Goal: Task Accomplishment & Management: Manage account settings

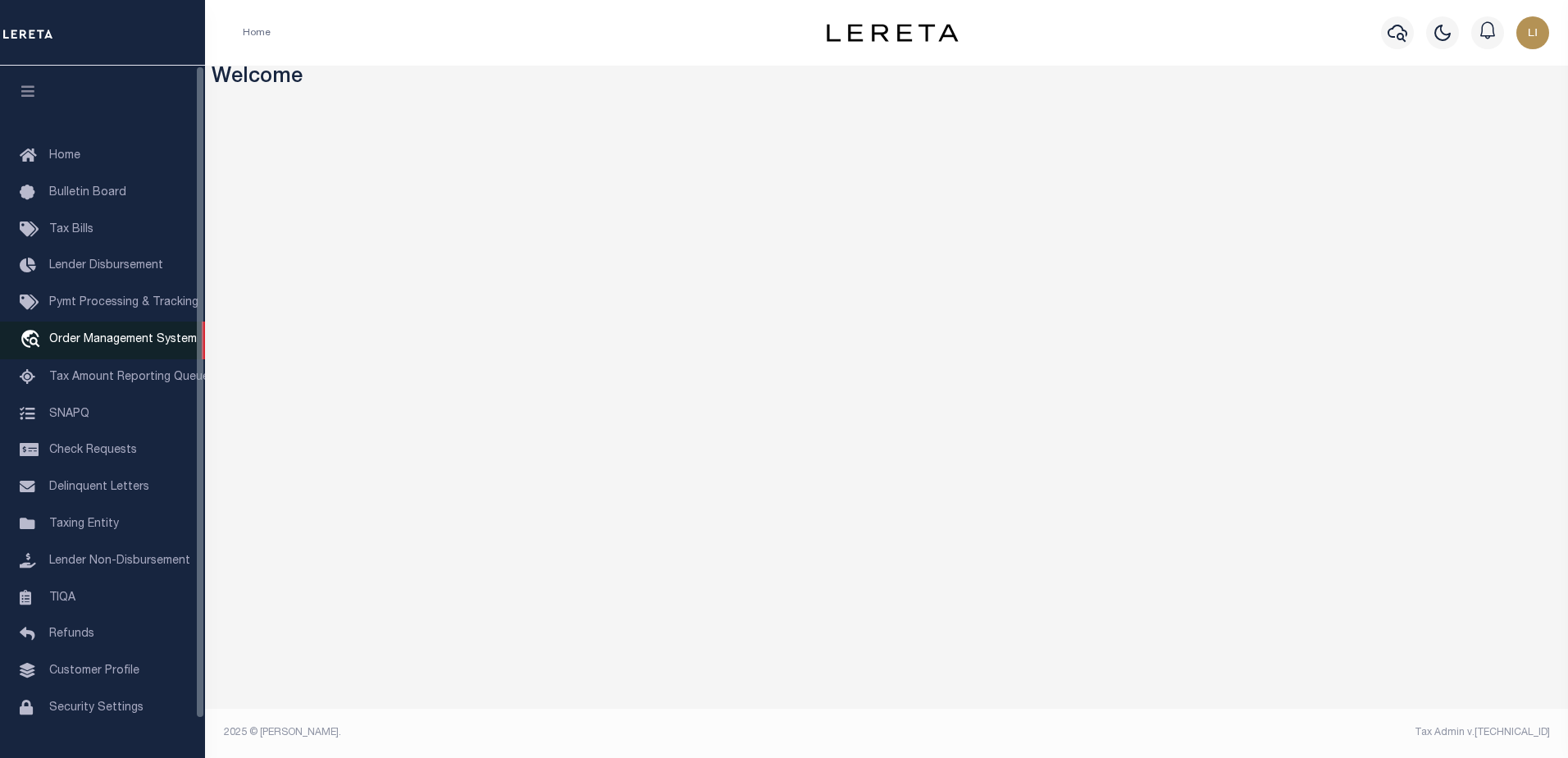
click at [115, 338] on span "Order Management System" at bounding box center [123, 339] width 147 height 11
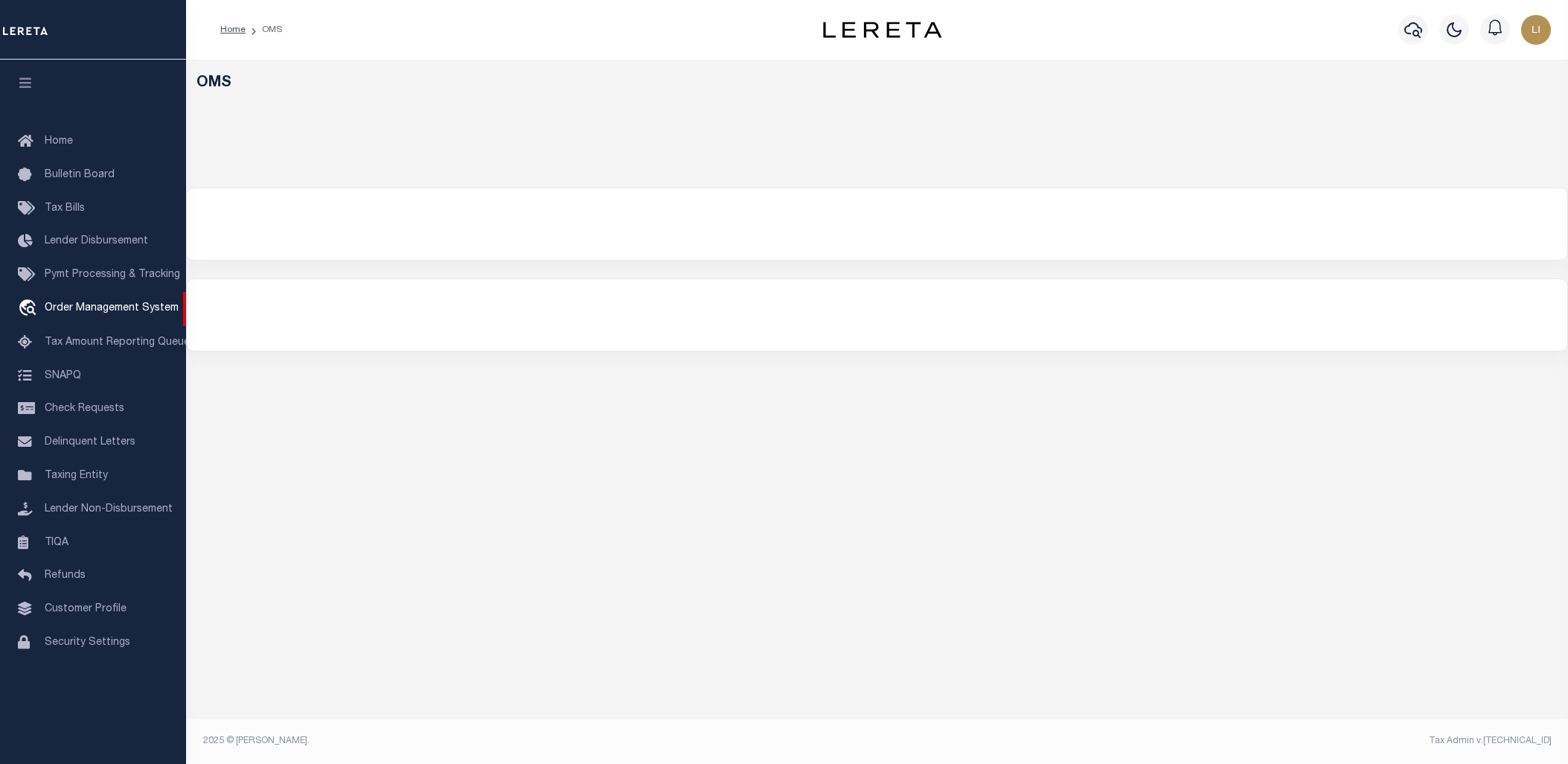
select select "200"
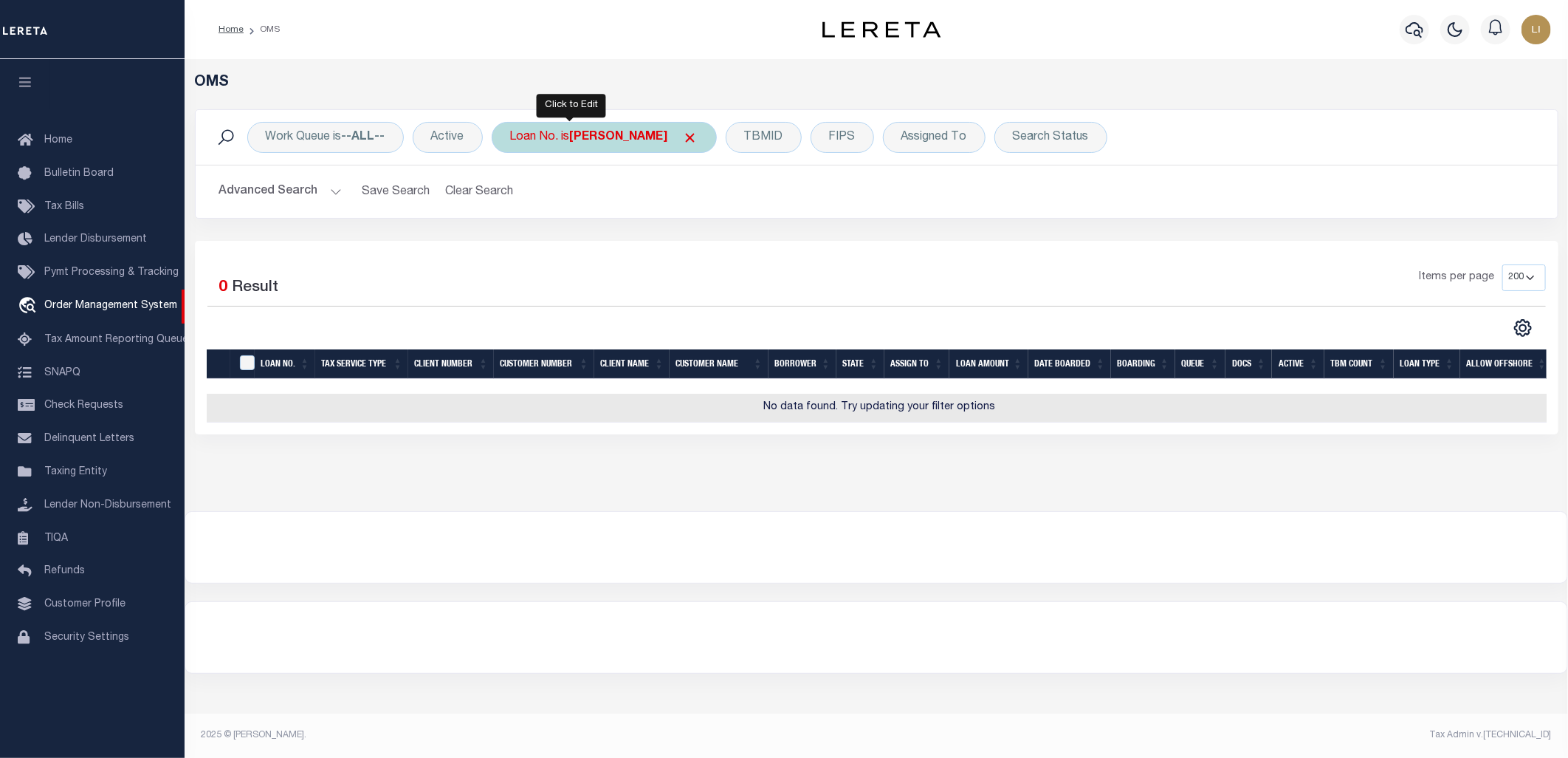
click at [556, 136] on div "Loan No. is [PERSON_NAME]" at bounding box center [604, 137] width 225 height 31
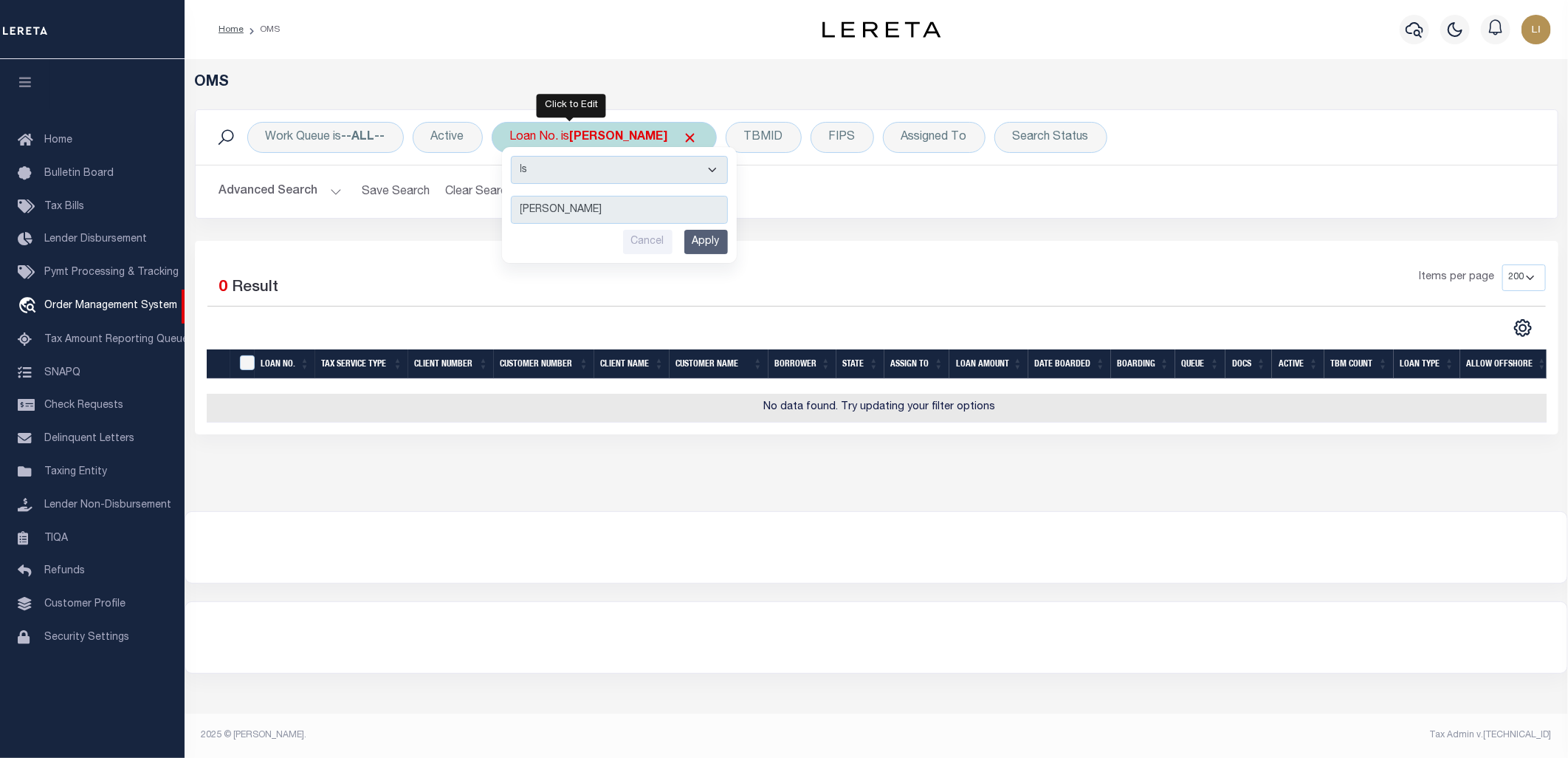
click at [570, 170] on select "Is Contains" at bounding box center [619, 170] width 217 height 28
select select "c"
click at [512, 156] on select "Is Contains" at bounding box center [619, 170] width 217 height 28
click at [712, 241] on input "Apply" at bounding box center [705, 242] width 44 height 25
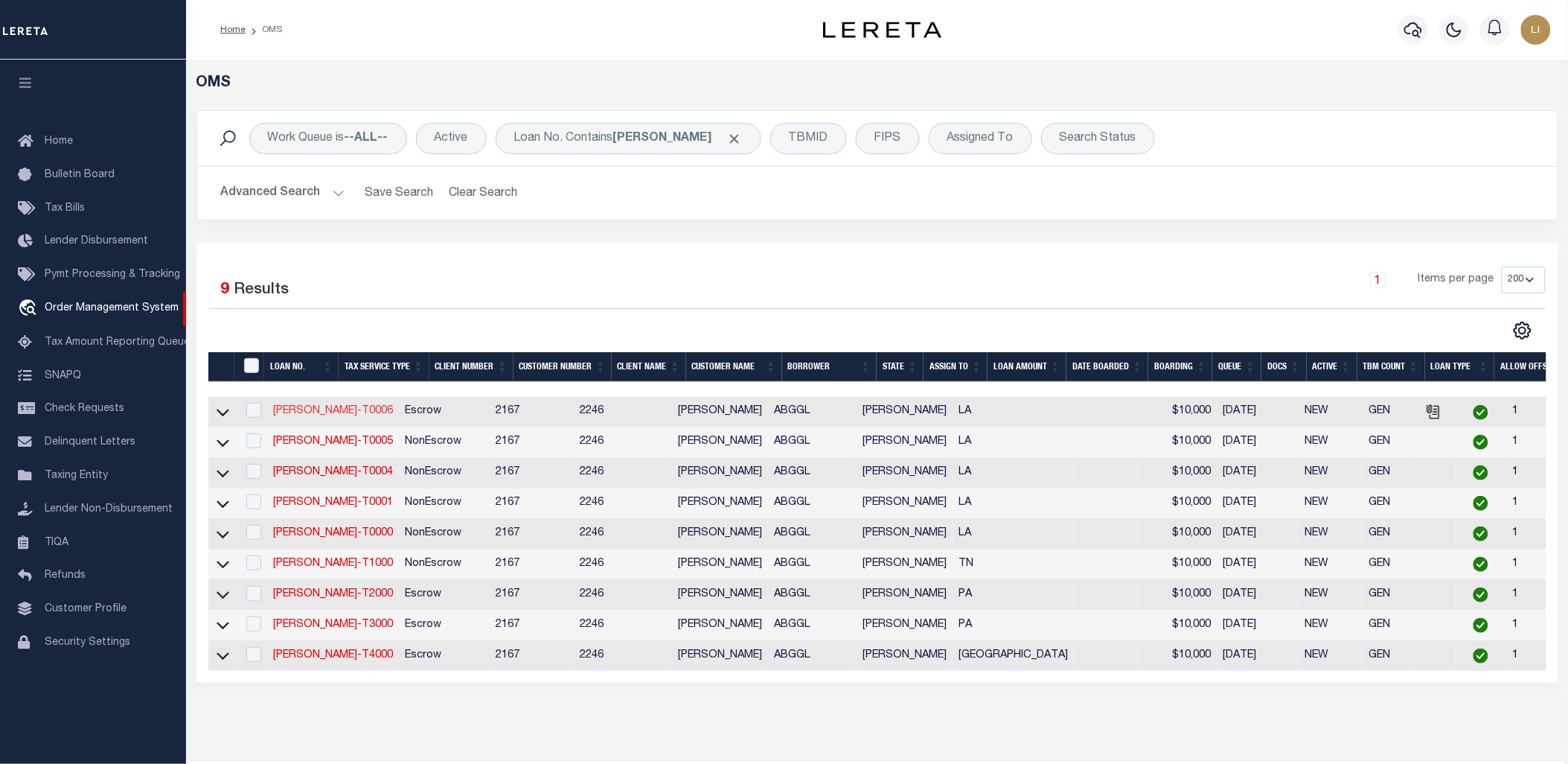
click at [326, 413] on link "[PERSON_NAME]-T0006" at bounding box center [332, 411] width 120 height 10
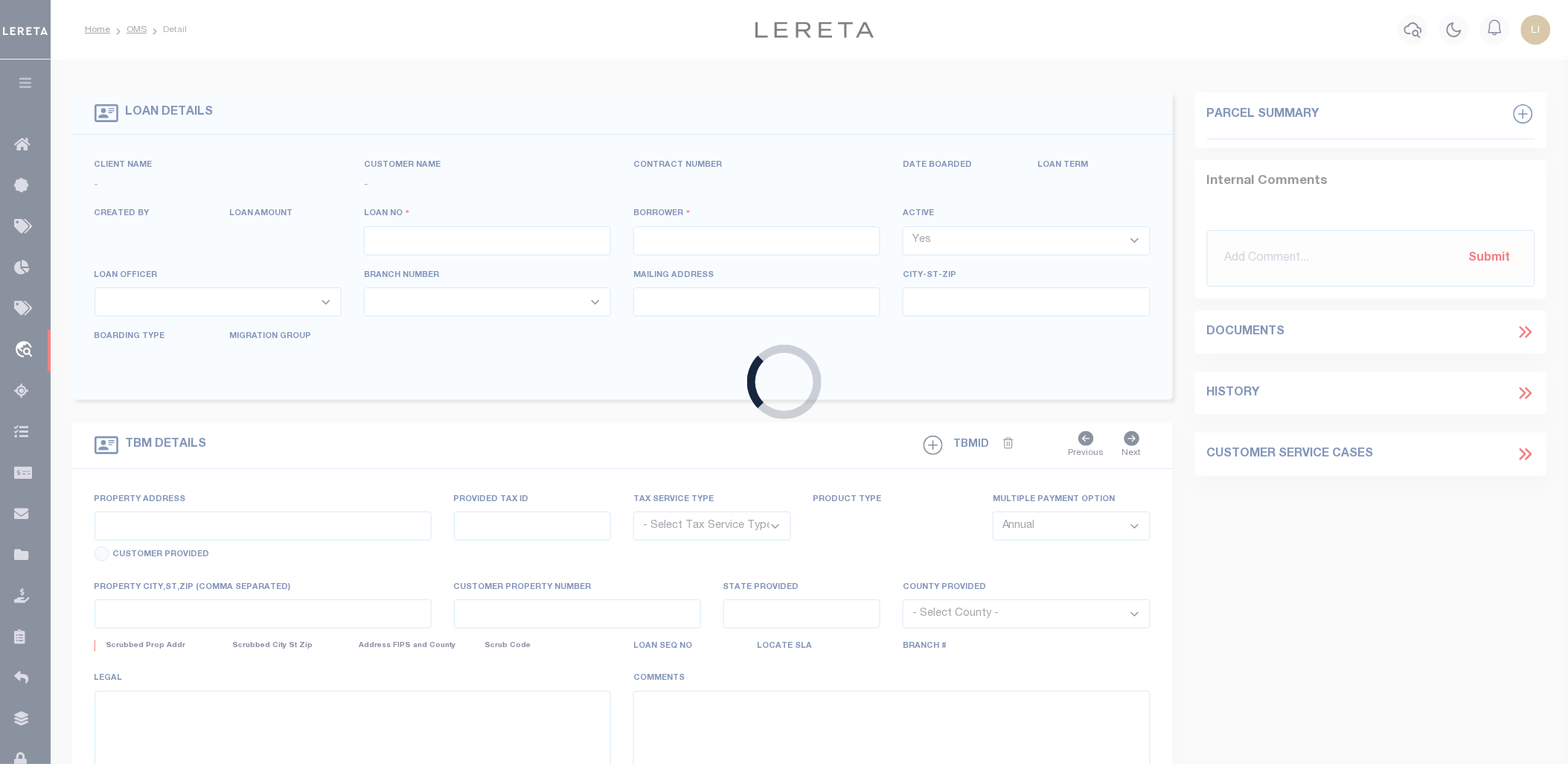
type input "[PERSON_NAME]-T0006"
type input "[PERSON_NAME]"
select select
type input "[STREET_ADDRESS]"
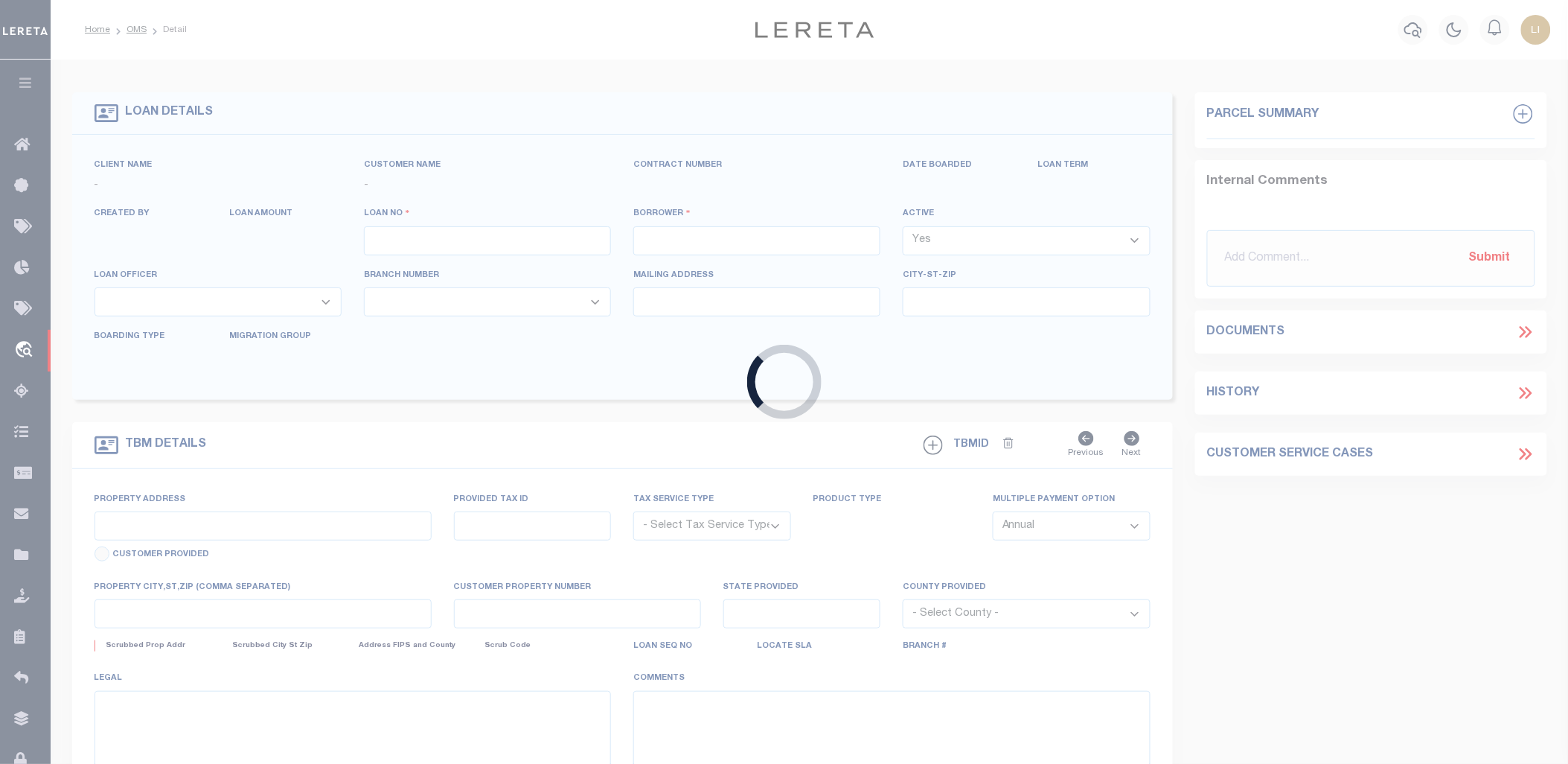
type input "INDEPENDENCE LA 70443-2708"
type input "[DATE]"
select select "10"
select select "Escrow"
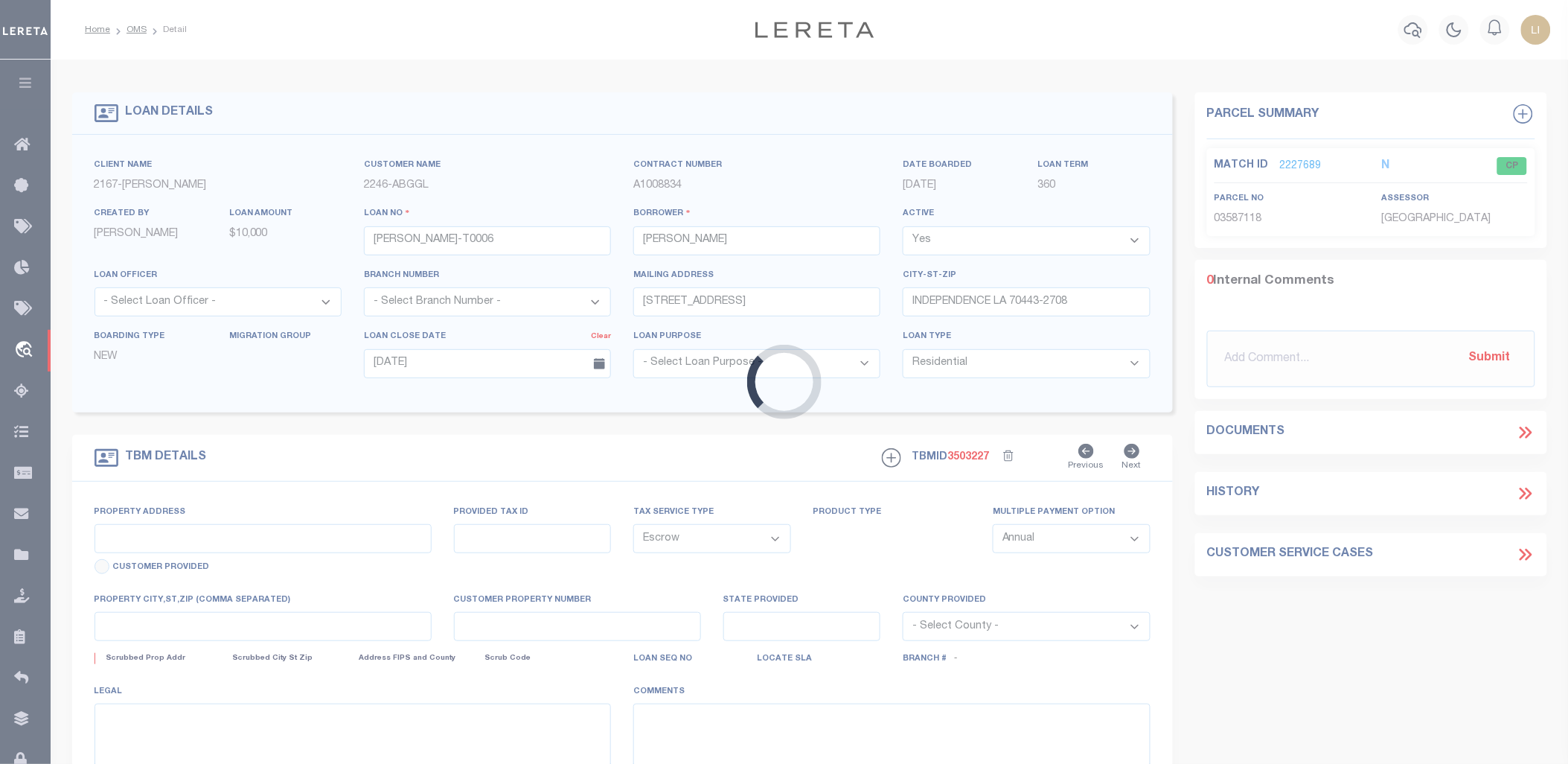
type input "[STREET_ADDRESS]"
select select
type input "INDEPENDENCE LA 70443-2708"
type input "LA"
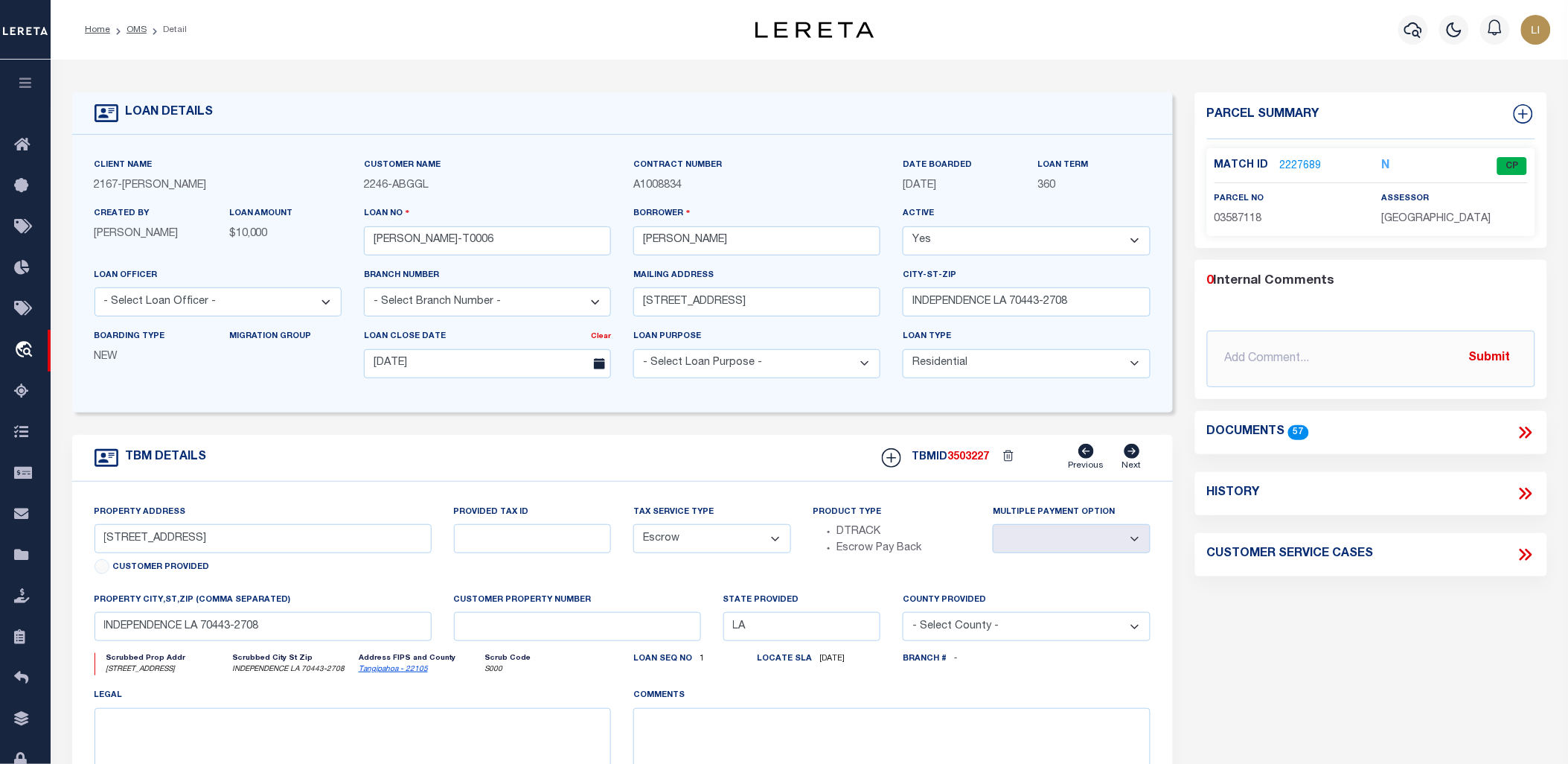
click at [1545, 427] on div "Documents 57" at bounding box center [1371, 432] width 352 height 19
click at [1529, 426] on icon at bounding box center [1525, 432] width 19 height 19
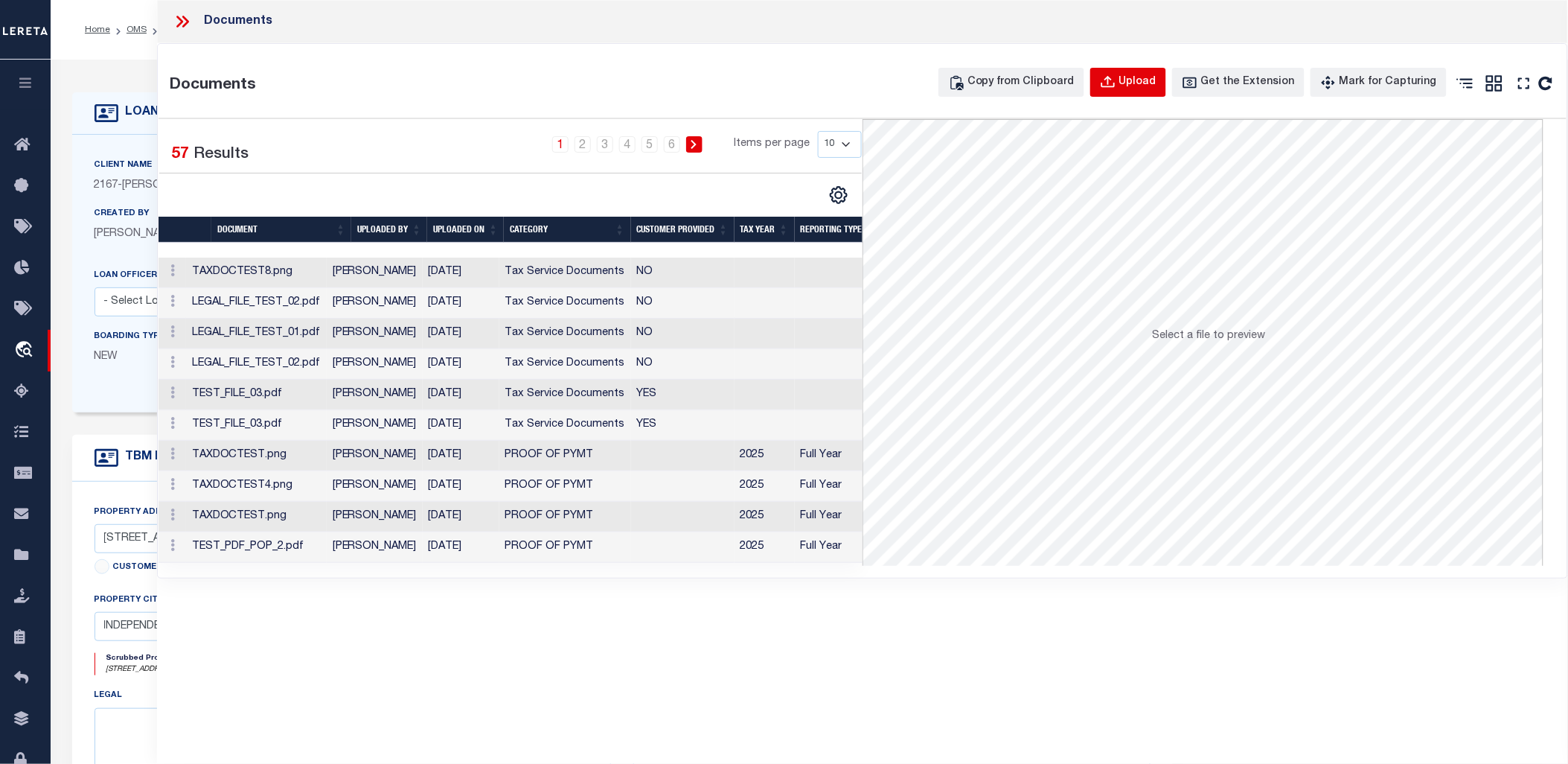
click at [1144, 85] on div "Upload" at bounding box center [1138, 82] width 37 height 16
select select
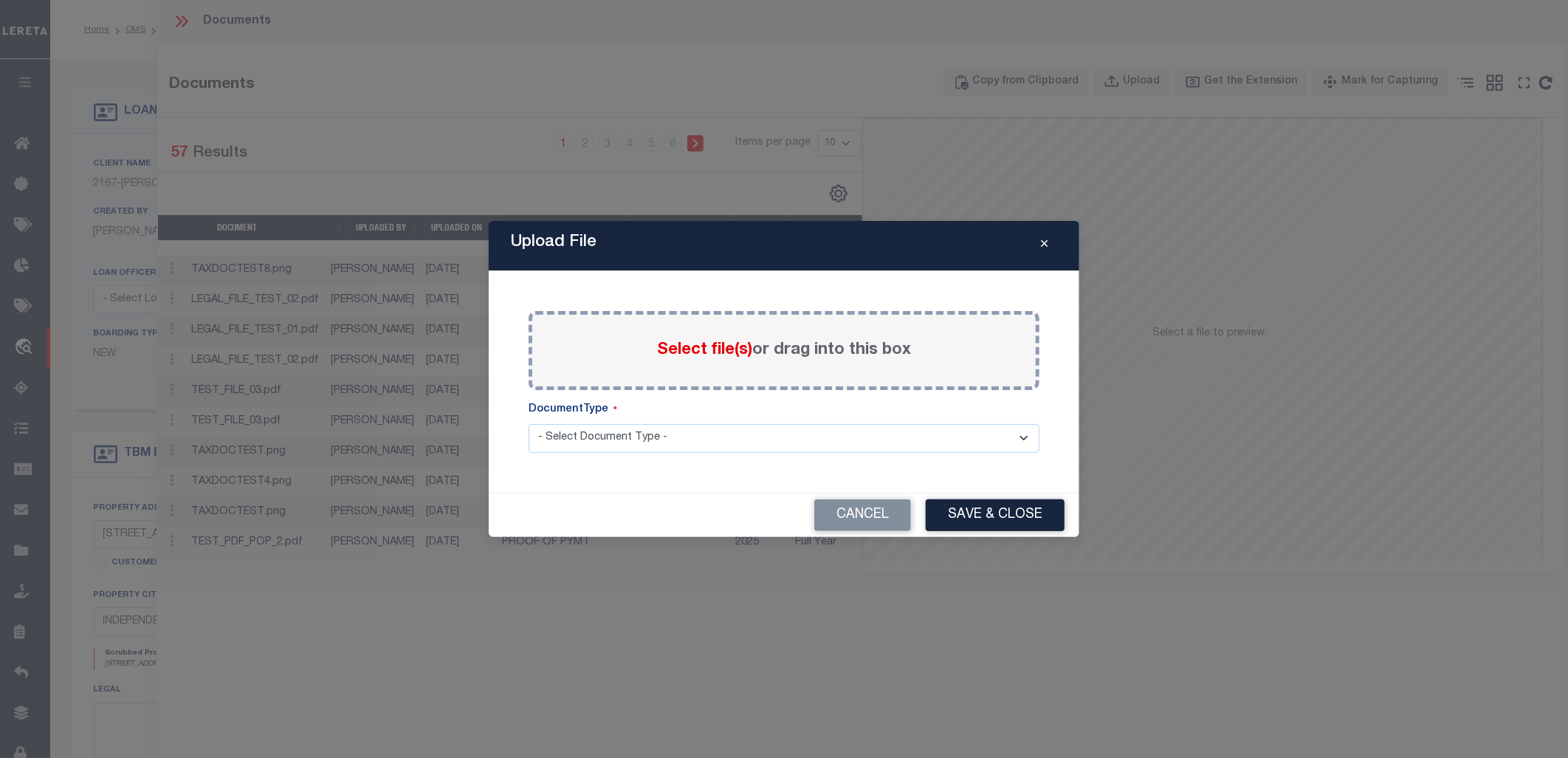
click at [682, 342] on span "Select file(s)" at bounding box center [705, 350] width 95 height 16
click at [0, 0] on input "Select file(s) or drag into this box" at bounding box center [0, 0] width 0 height 0
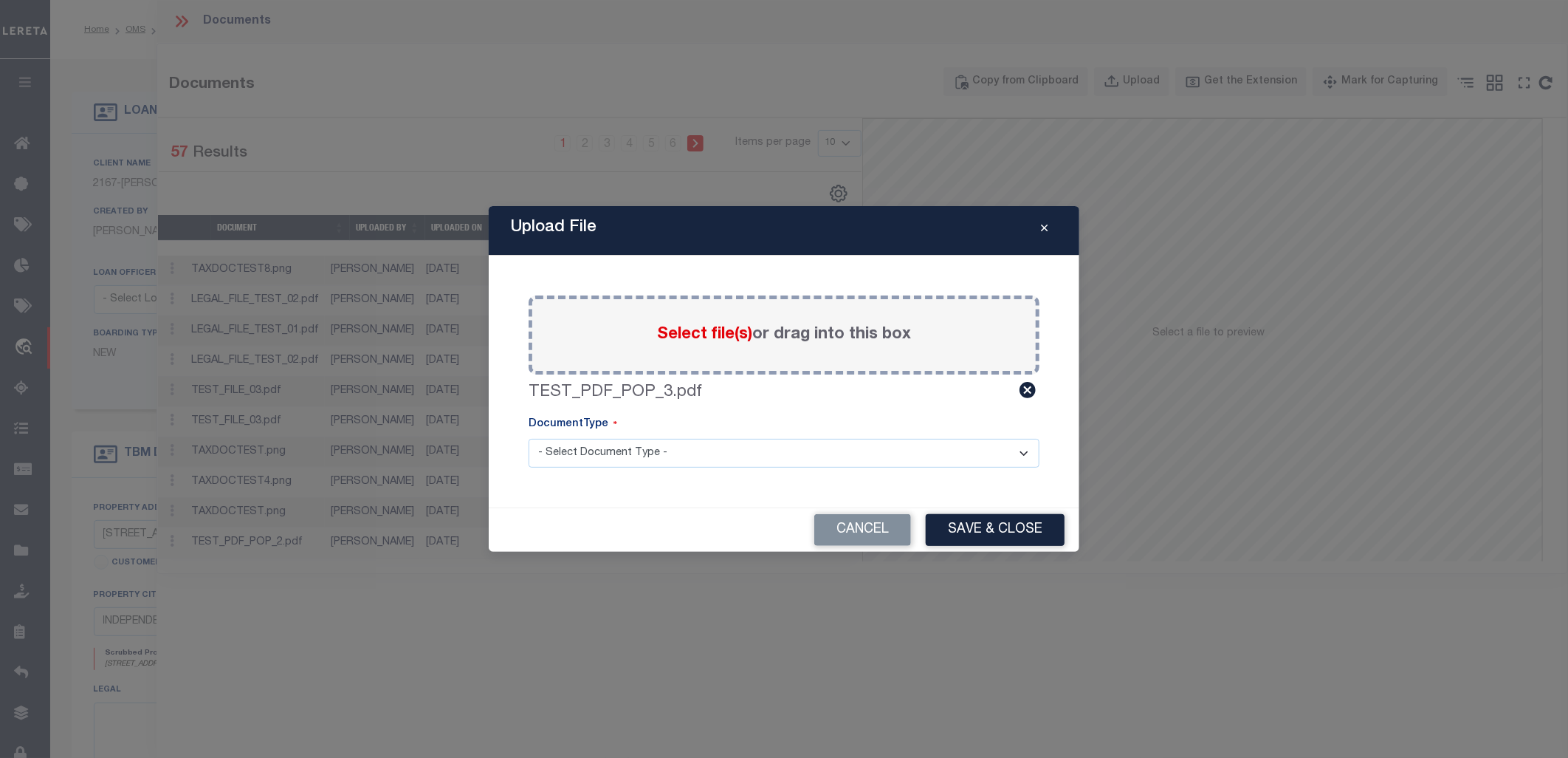
click at [689, 447] on select "- Select Document Type -" at bounding box center [784, 453] width 511 height 29
click at [642, 448] on select "- Select Document Type -" at bounding box center [784, 453] width 511 height 29
click at [668, 456] on select "- Select Document Type -" at bounding box center [784, 453] width 511 height 29
click at [528, 439] on select "- Select Document Type -" at bounding box center [784, 453] width 511 height 29
click at [638, 460] on select "- Select Document Type -" at bounding box center [784, 453] width 511 height 29
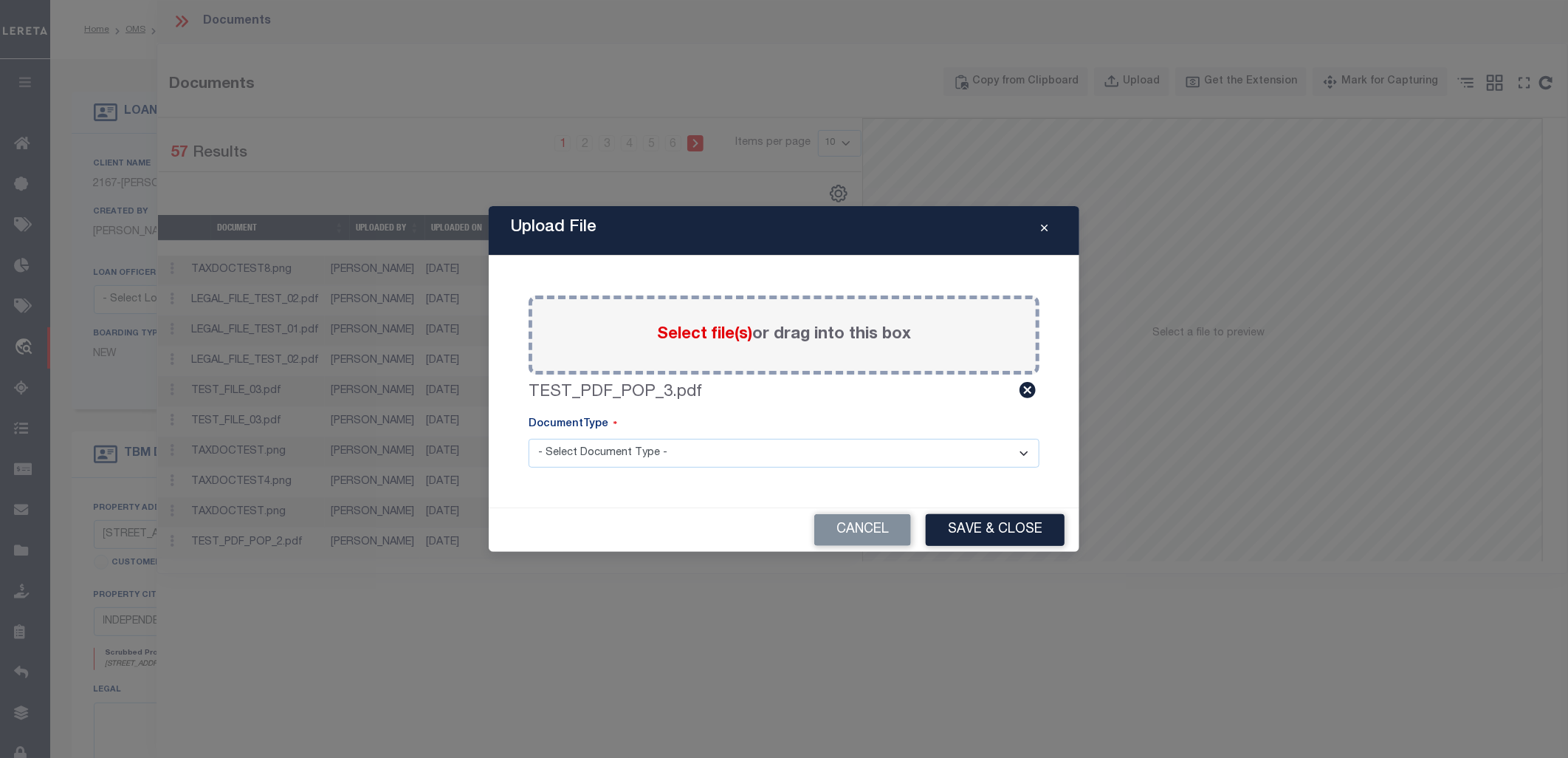
click at [528, 439] on select "- Select Document Type -" at bounding box center [784, 453] width 511 height 29
click at [699, 445] on select "- Select Document Type -" at bounding box center [784, 453] width 511 height 29
click at [528, 439] on select "- Select Document Type -" at bounding box center [784, 453] width 511 height 29
click at [669, 454] on select "- Select Document Type -" at bounding box center [784, 453] width 511 height 29
click at [528, 439] on select "- Select Document Type -" at bounding box center [784, 453] width 511 height 29
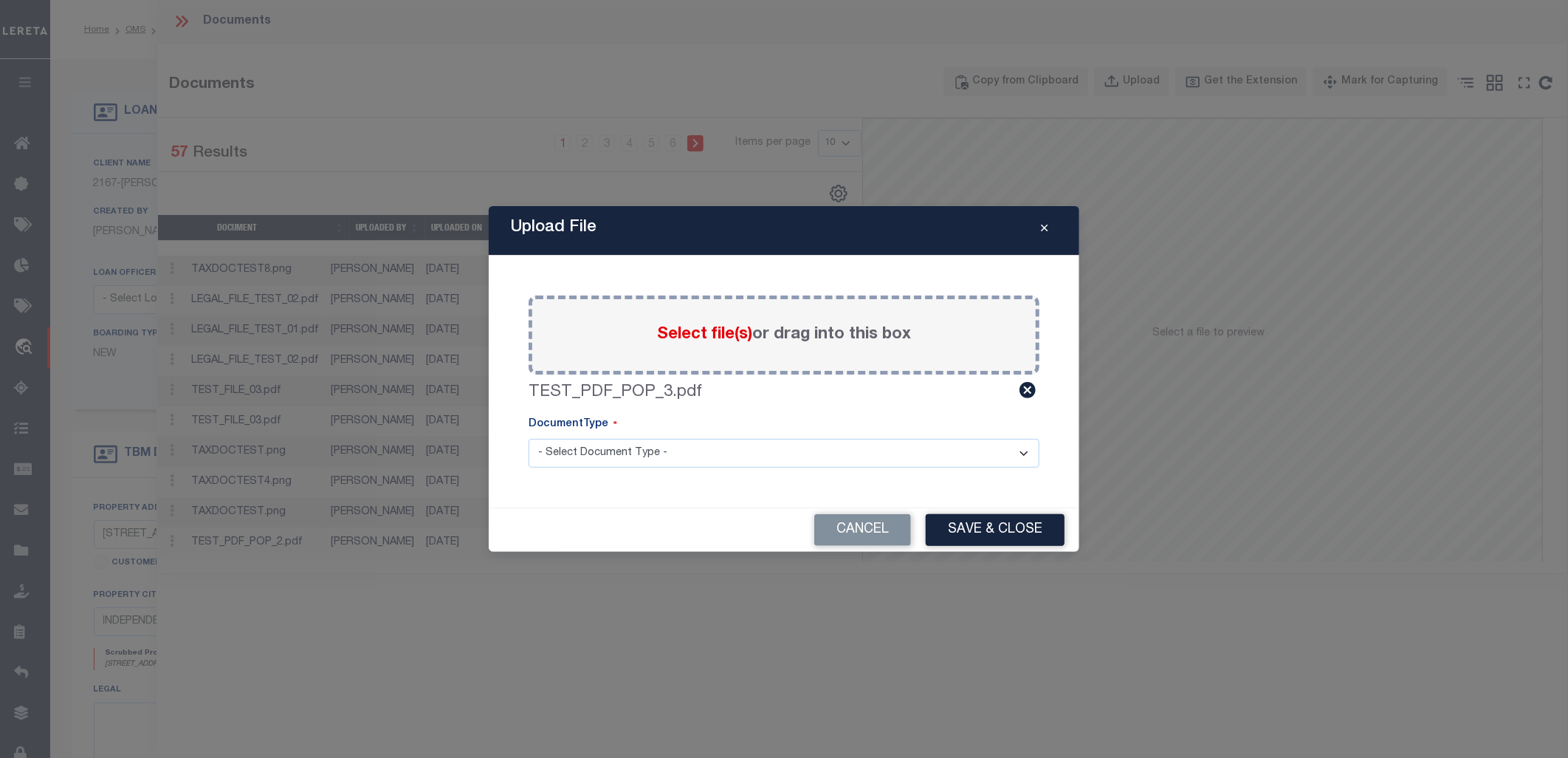
click at [696, 447] on select "- Select Document Type -" at bounding box center [784, 453] width 511 height 29
click at [528, 439] on select "- Select Document Type -" at bounding box center [784, 453] width 511 height 29
click at [946, 523] on button "Save & Close" at bounding box center [994, 529] width 139 height 31
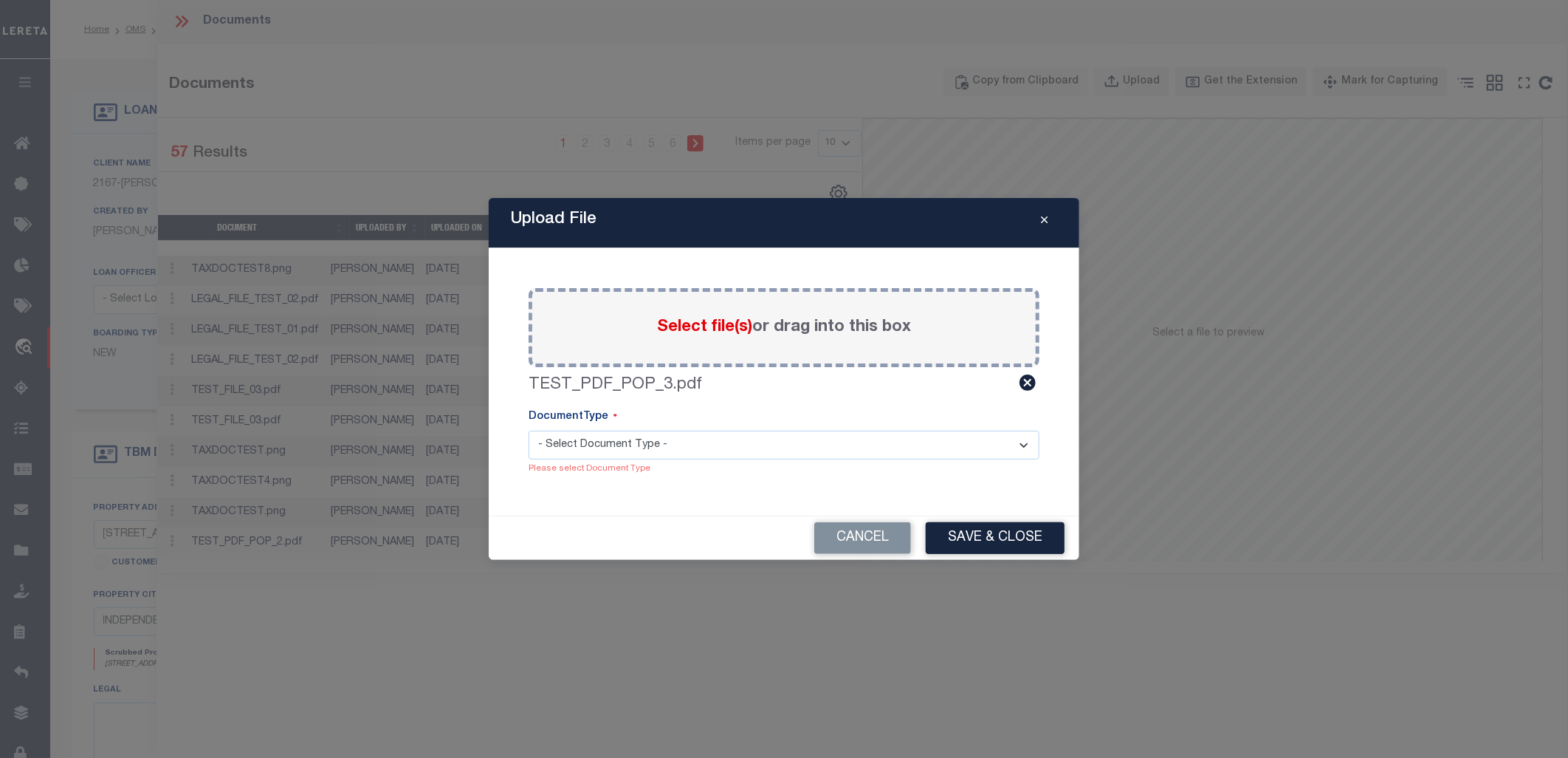
click at [677, 442] on select "- Select Document Type -" at bounding box center [784, 445] width 511 height 29
click at [528, 430] on select "- Select Document Type -" at bounding box center [784, 445] width 511 height 29
click at [620, 444] on select "- Select Document Type -" at bounding box center [784, 445] width 511 height 29
click at [528, 430] on select "- Select Document Type -" at bounding box center [784, 445] width 511 height 29
click at [648, 440] on select "- Select Document Type -" at bounding box center [784, 445] width 511 height 29
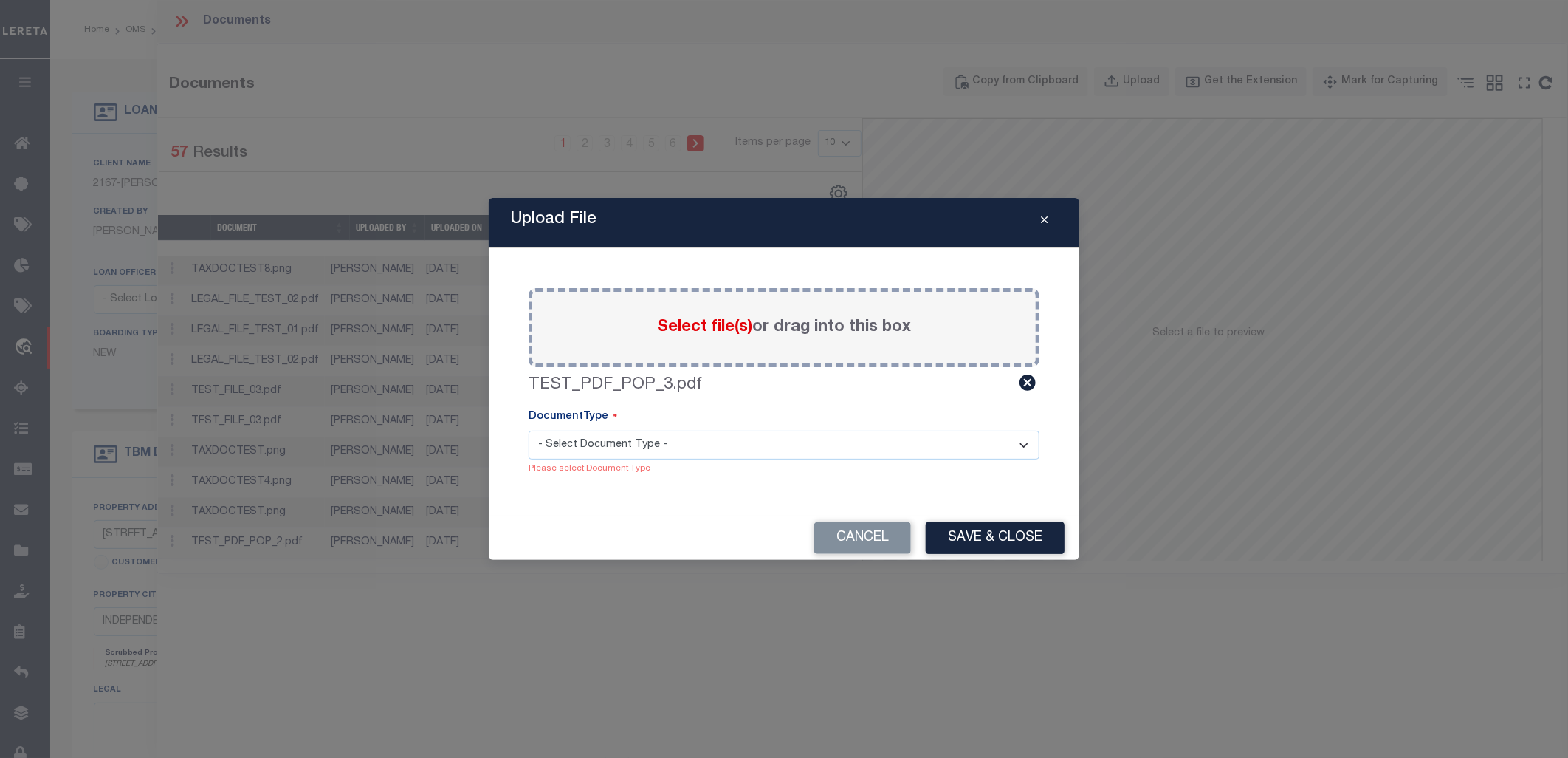
click at [528, 430] on select "- Select Document Type -" at bounding box center [784, 445] width 511 height 29
click at [872, 545] on button "Cancel" at bounding box center [863, 538] width 97 height 31
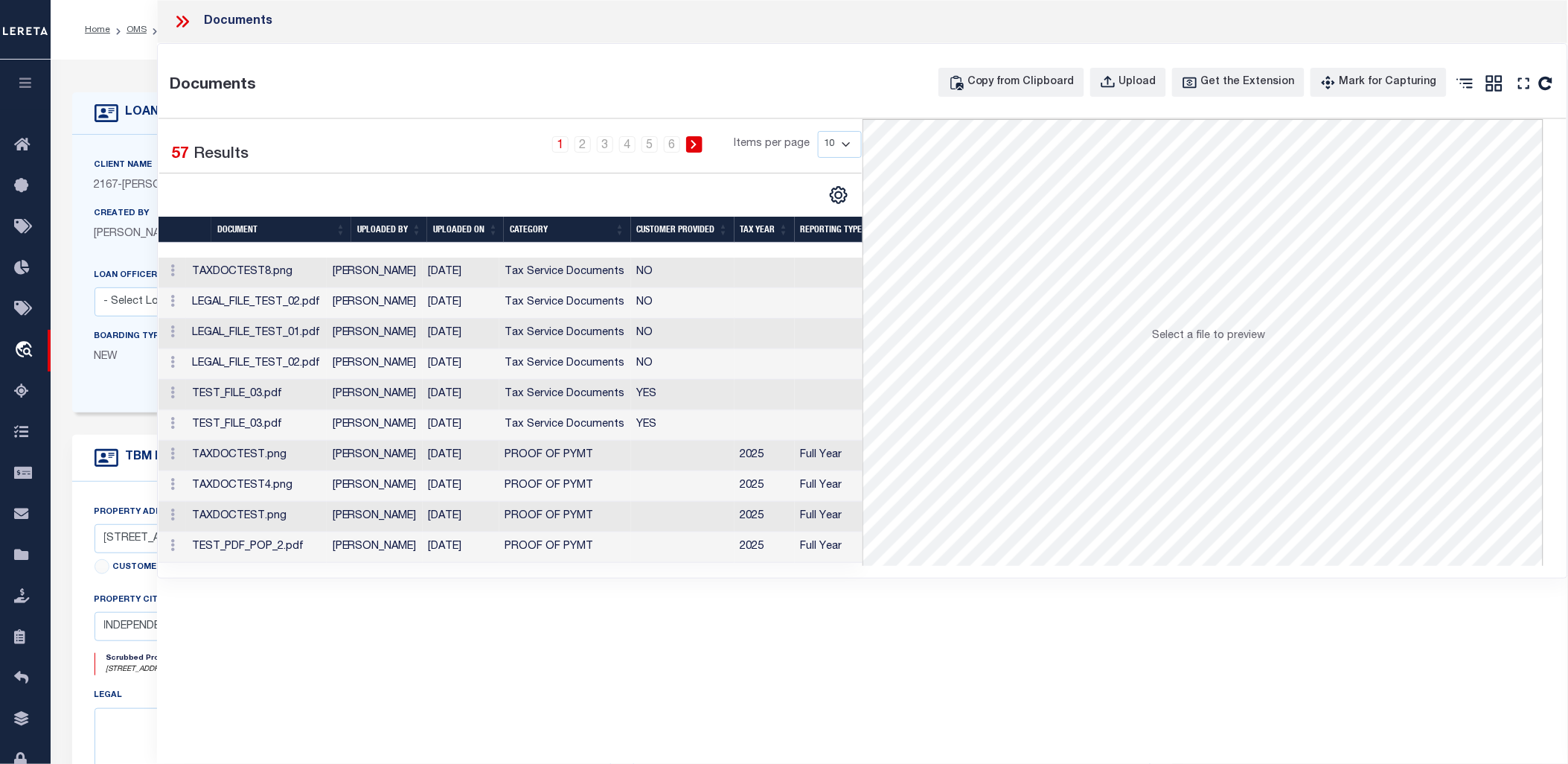
click at [186, 29] on icon at bounding box center [182, 21] width 19 height 19
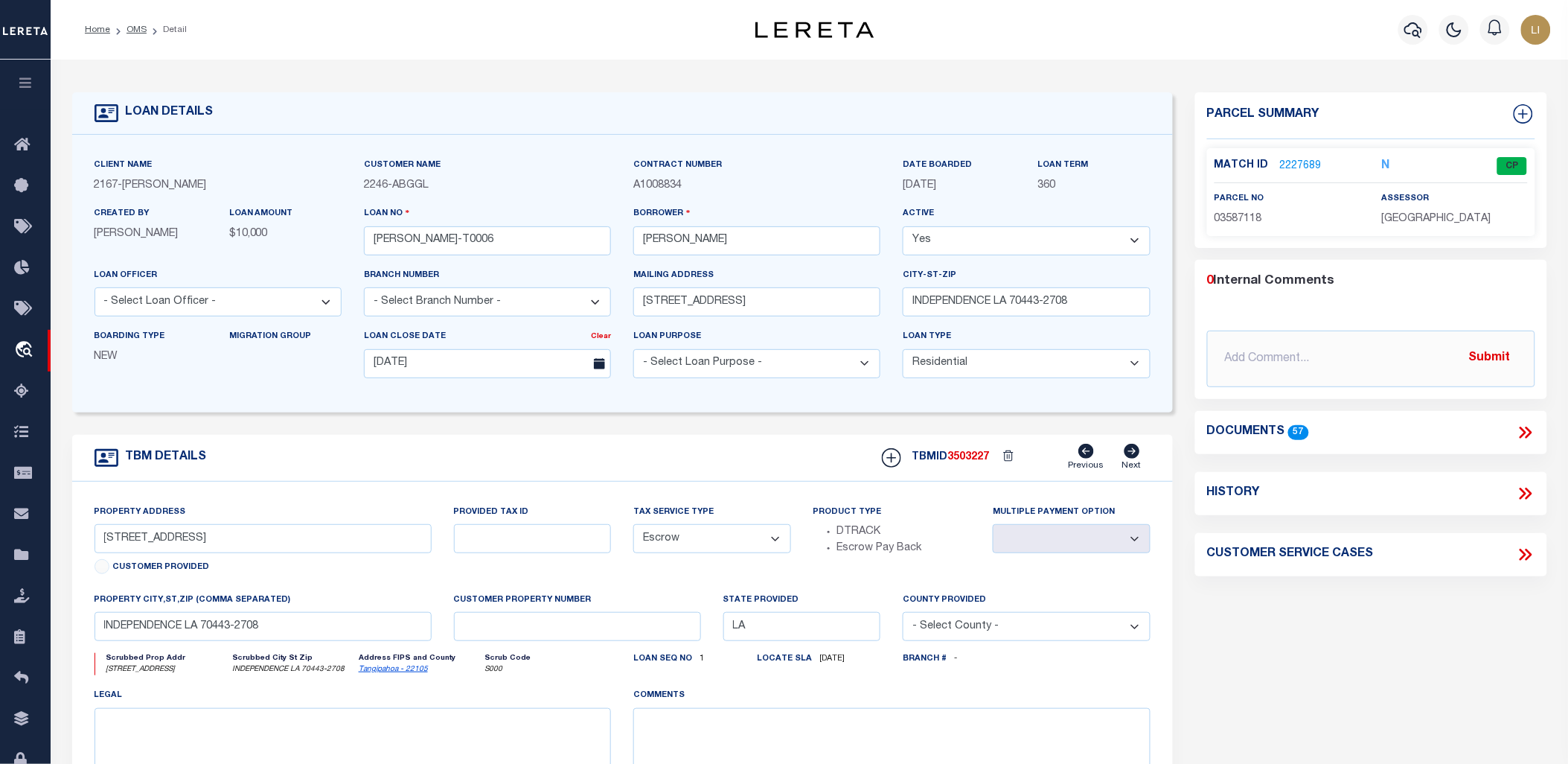
click at [1280, 159] on link "2227689" at bounding box center [1301, 166] width 42 height 15
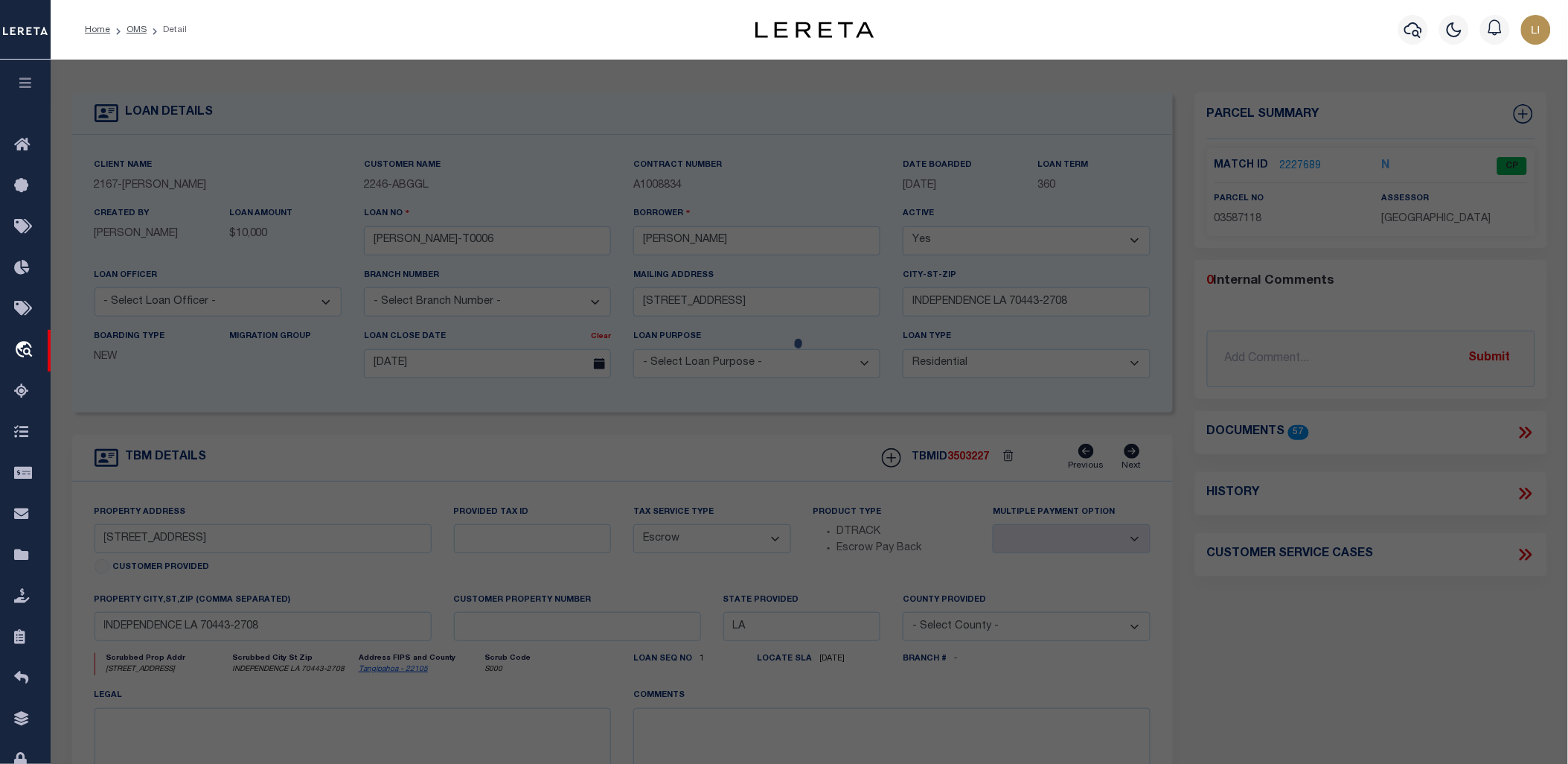
checkbox input "false"
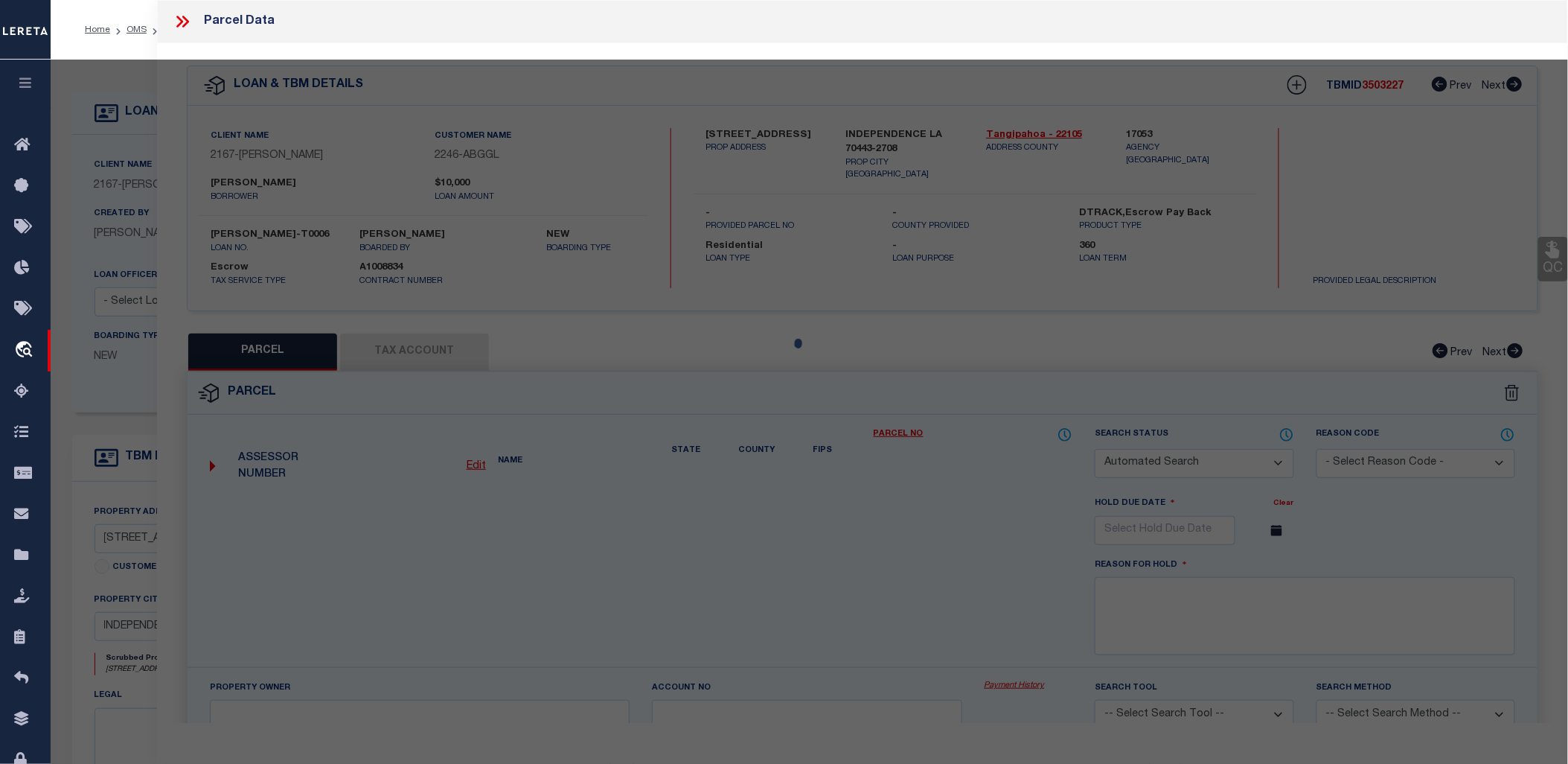
select select "CP"
type input "GULF ISLAND SHRIMP & SEAFOOD II LLC"
select select "ATL"
select select "ADD"
type input "[STREET_ADDRESS]"
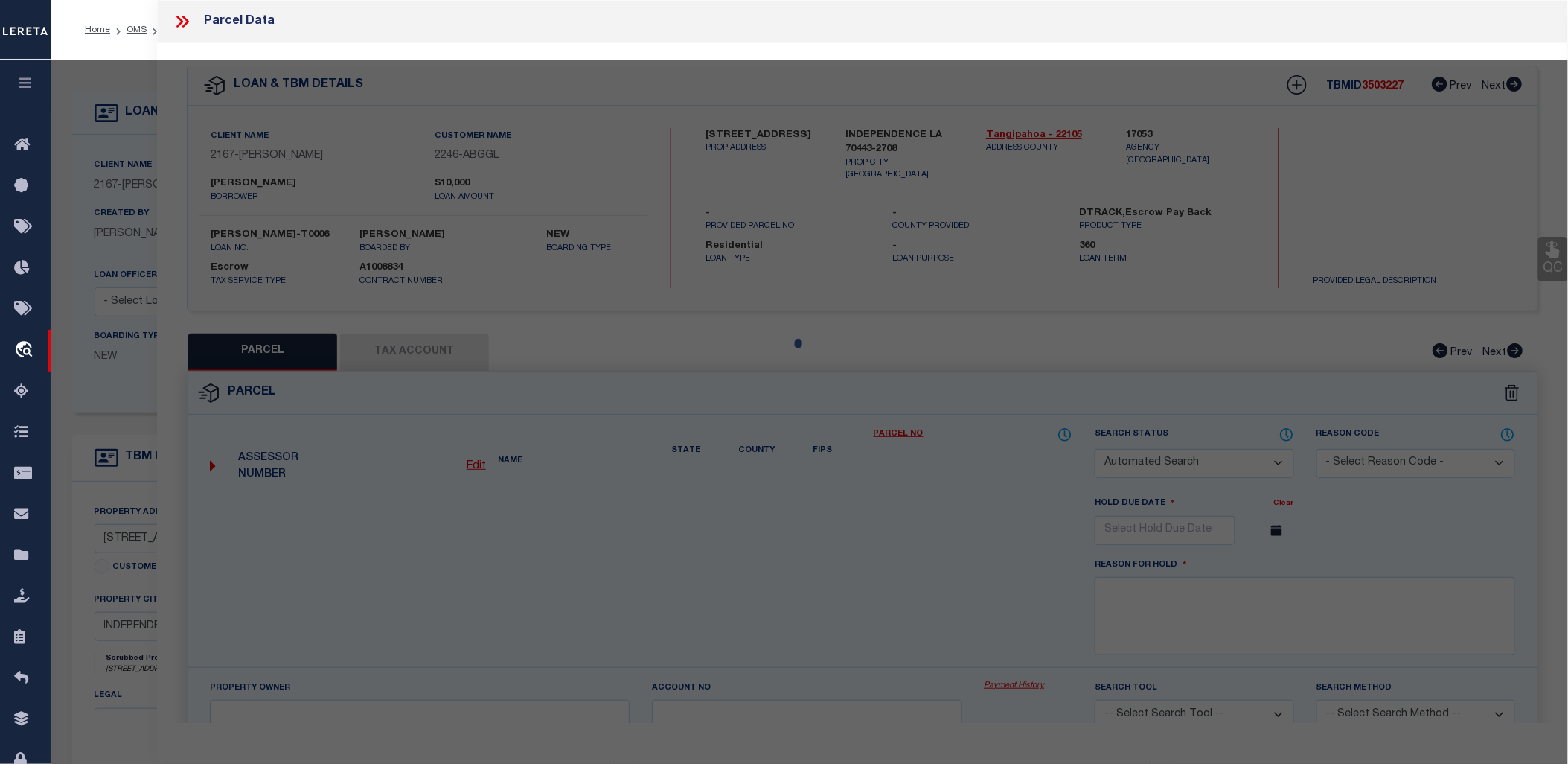
type input "INDEPENDENCE, LA 70443"
type textarea "5.57A TOTAL 1.50A IN SQ 31 INDY B430 P676 XXXXXXXXXXXXXXXXXXXXXXXXXXXXXXXXX 4.0…"
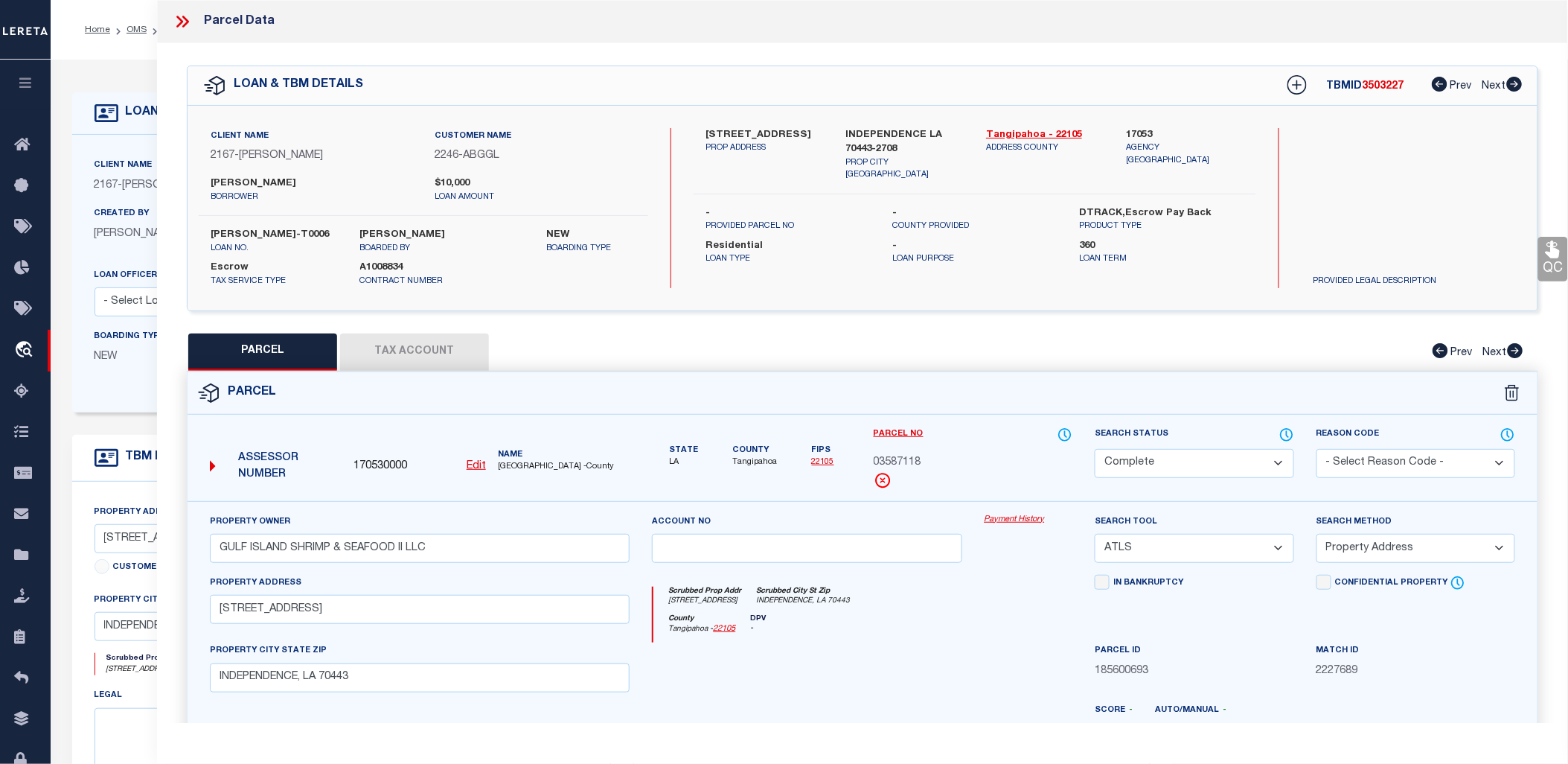
click at [432, 352] on button "Tax Account" at bounding box center [414, 352] width 149 height 37
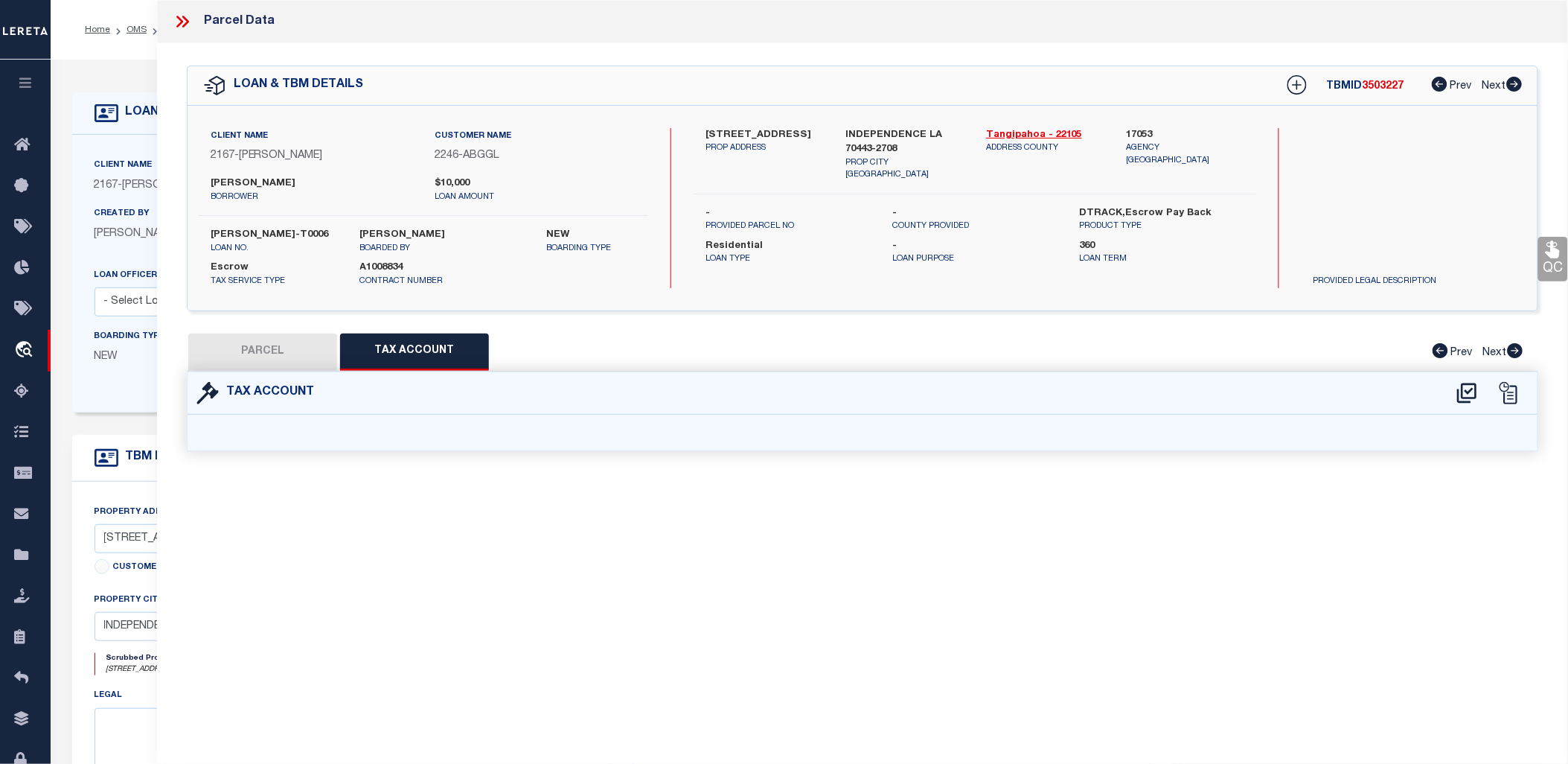
select select "100"
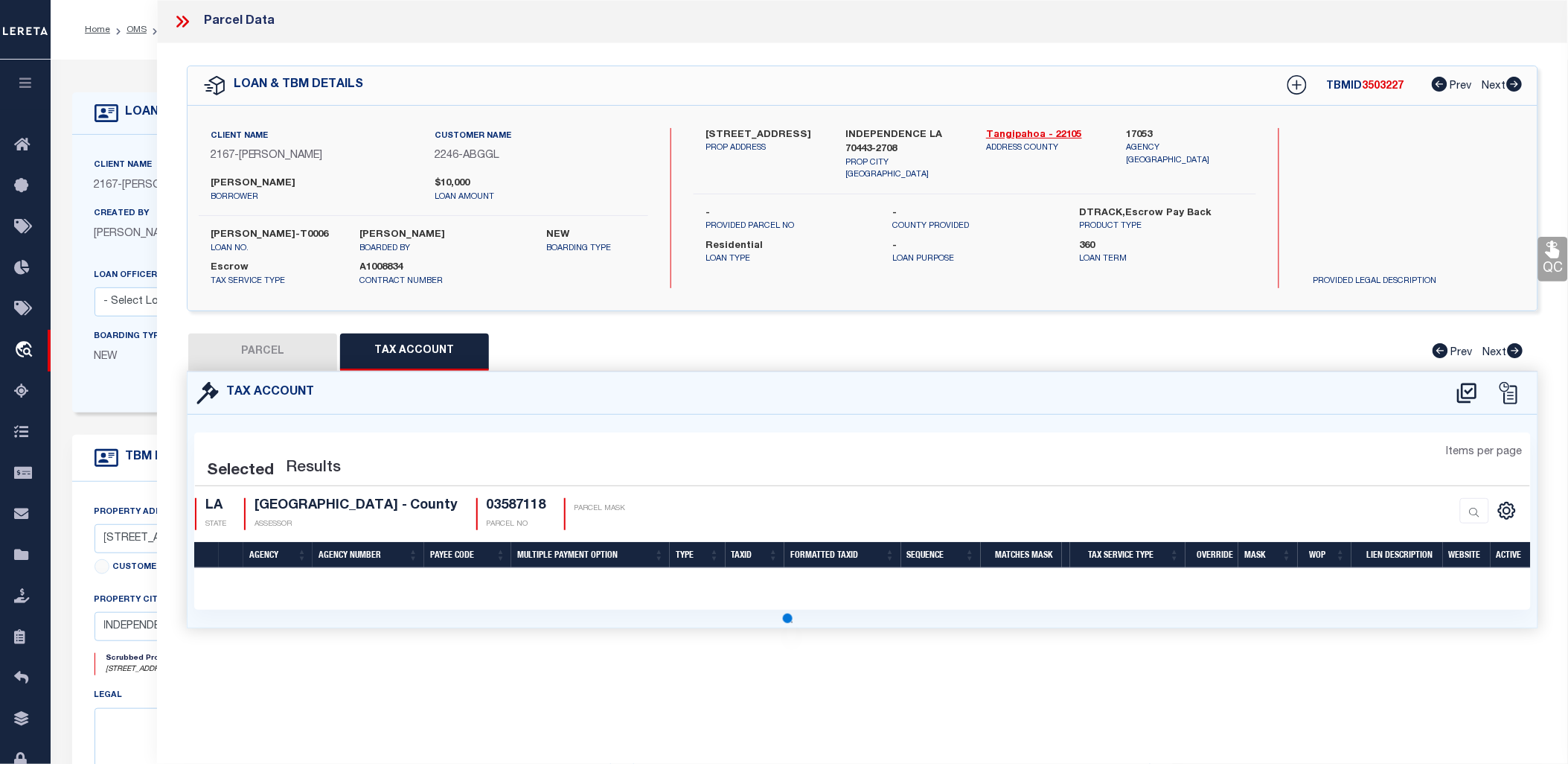
select select "100"
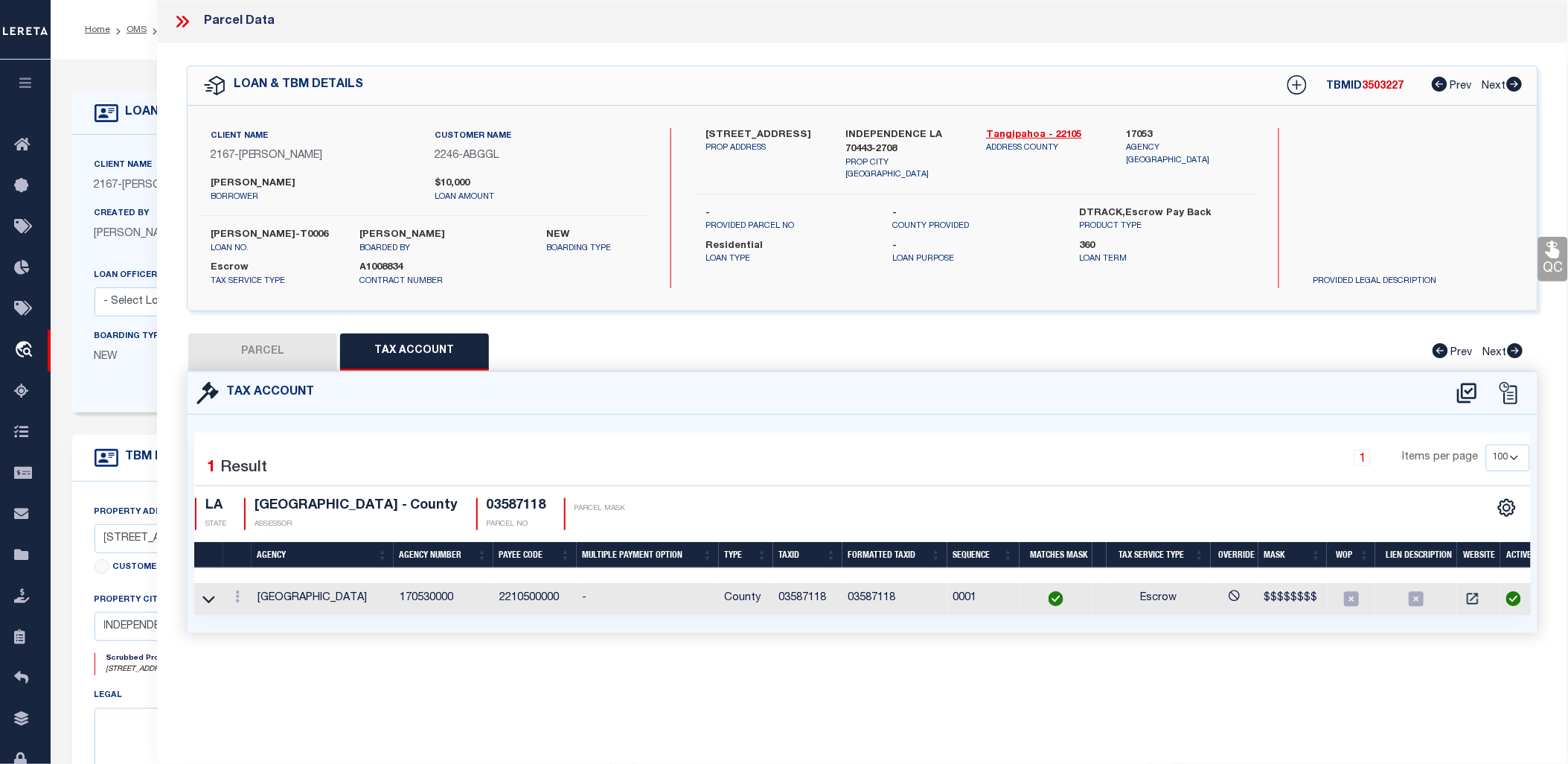
click at [234, 355] on button "PARCEL" at bounding box center [263, 352] width 149 height 37
select select "AS"
select select
checkbox input "false"
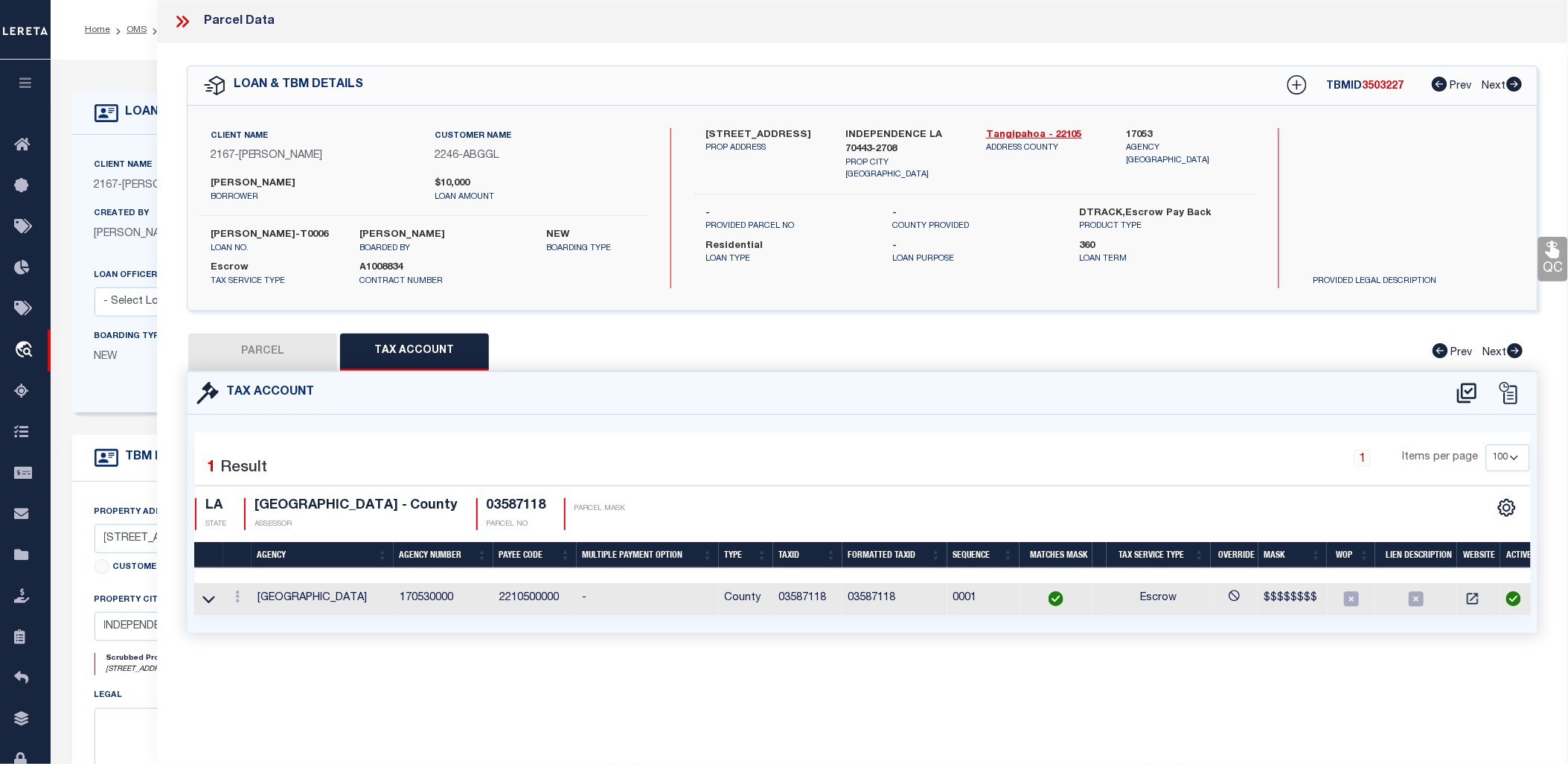
checkbox input "false"
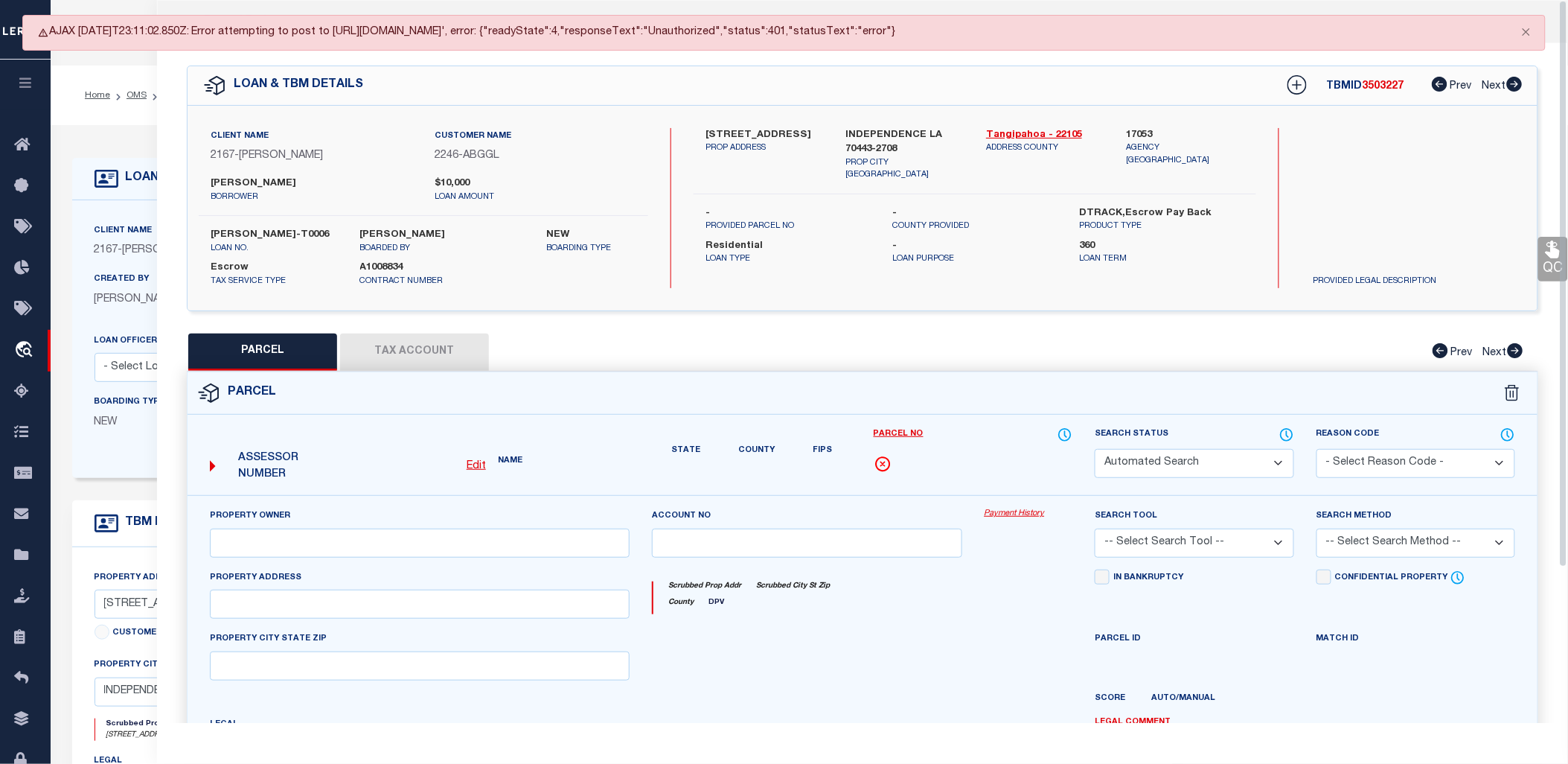
click at [995, 513] on link "Payment History" at bounding box center [1029, 513] width 89 height 12
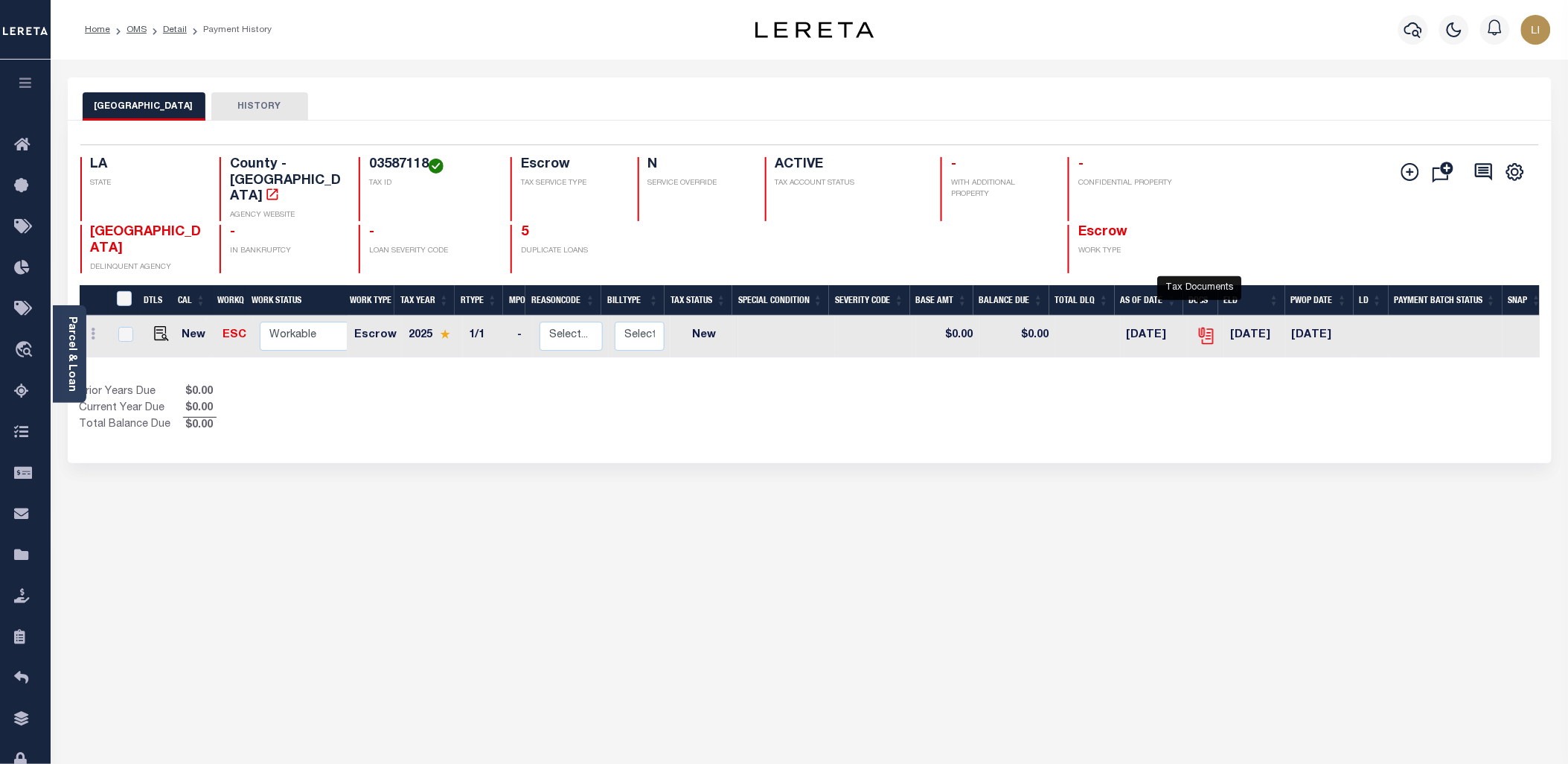
click at [1199, 328] on icon "" at bounding box center [1205, 333] width 12 height 12
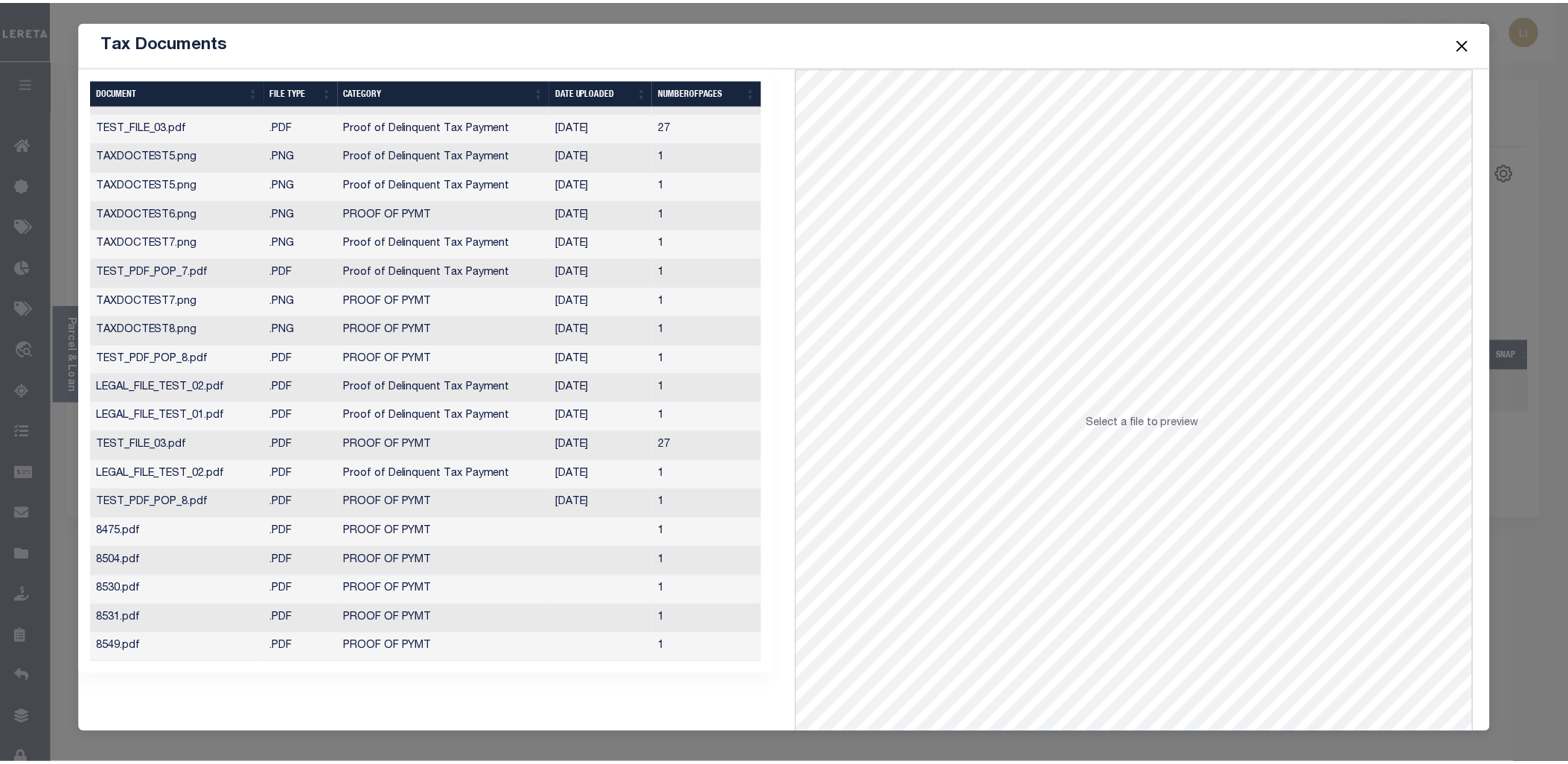
scroll to position [147, 0]
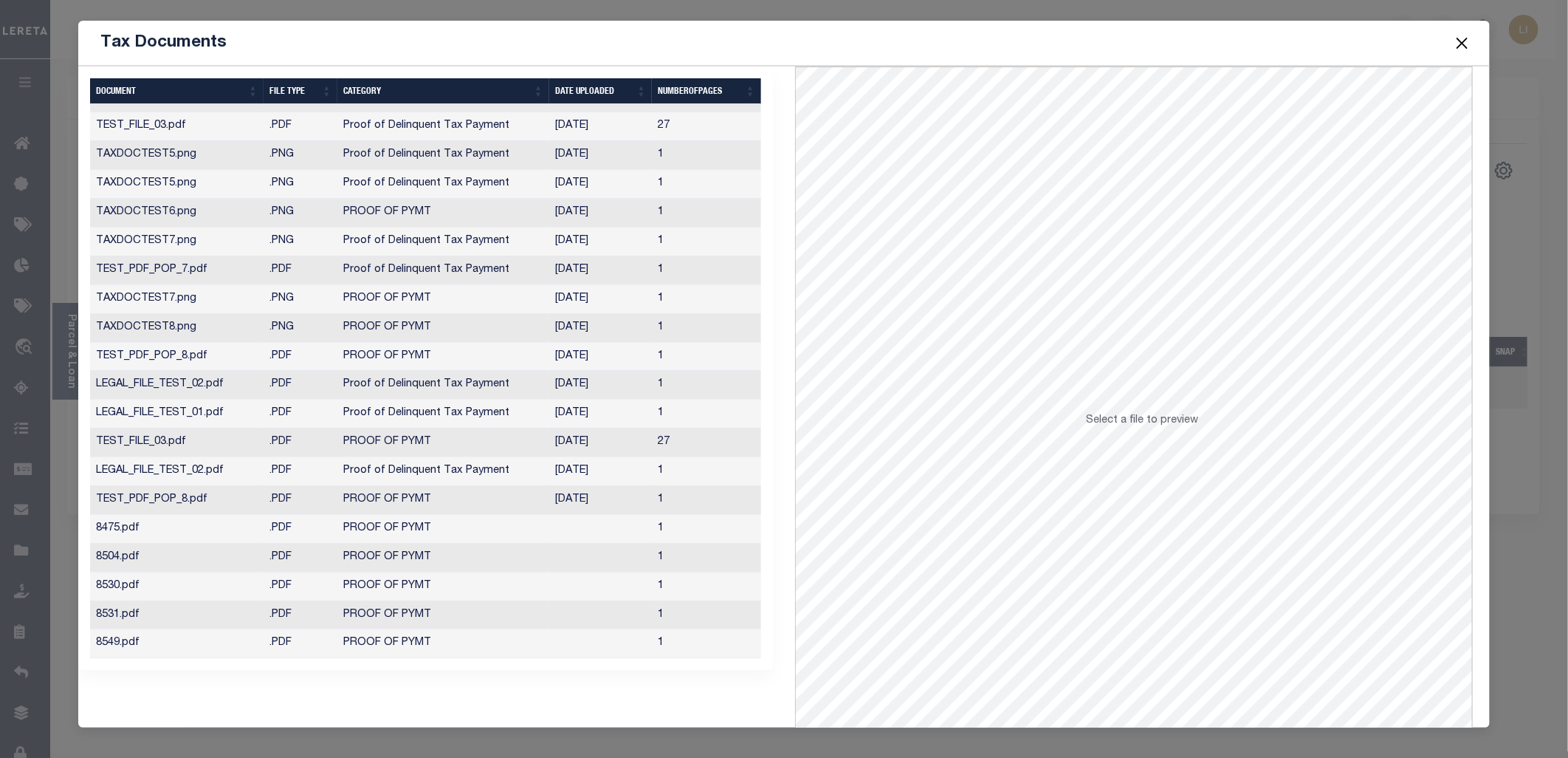
click at [167, 495] on td "TEST_PDF_POP_8.pdf" at bounding box center [176, 500] width 173 height 29
click at [155, 241] on td "TAXDOCTEST7.png" at bounding box center [176, 242] width 173 height 29
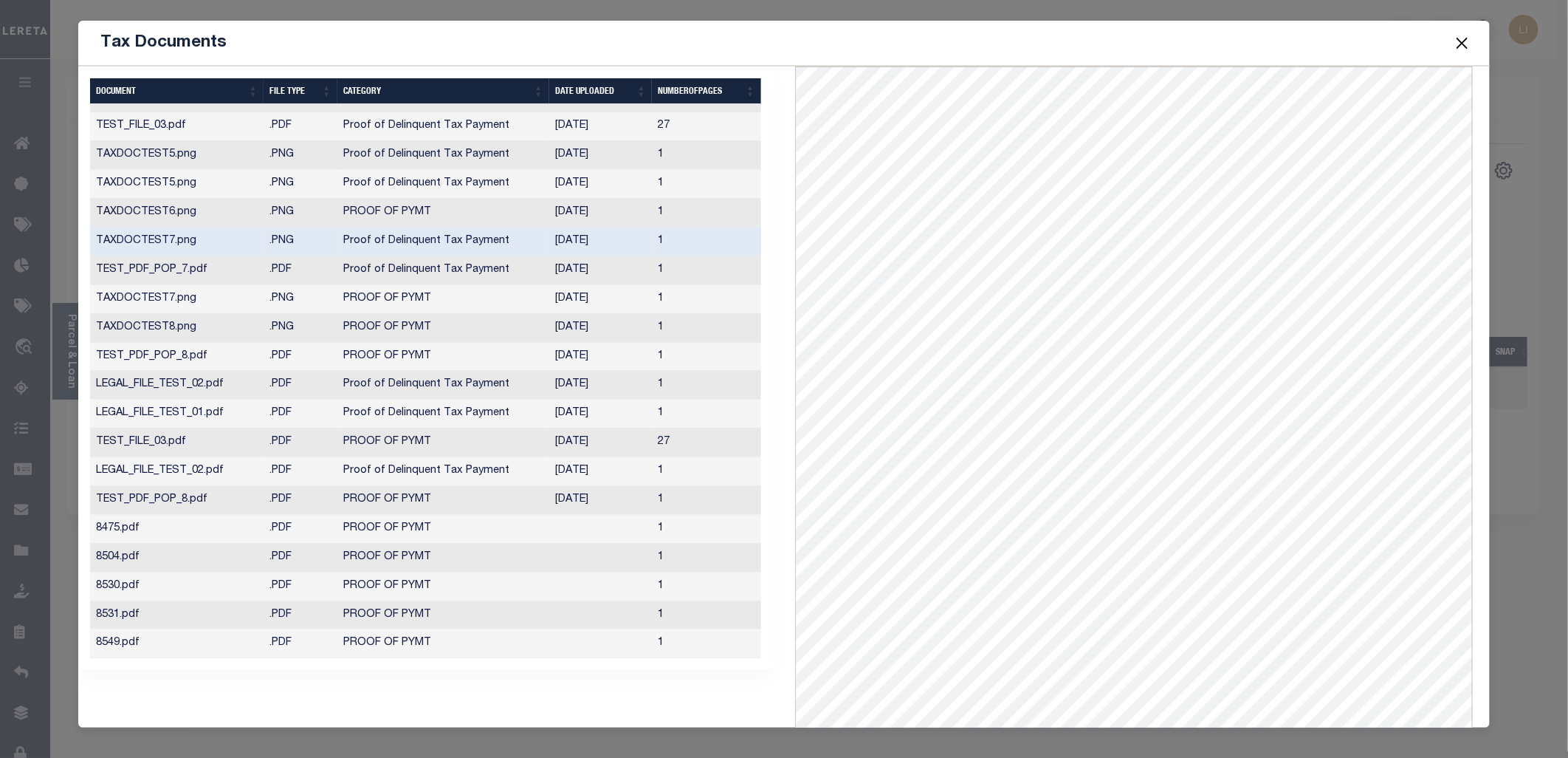
click at [1465, 35] on button "Close" at bounding box center [1461, 42] width 19 height 19
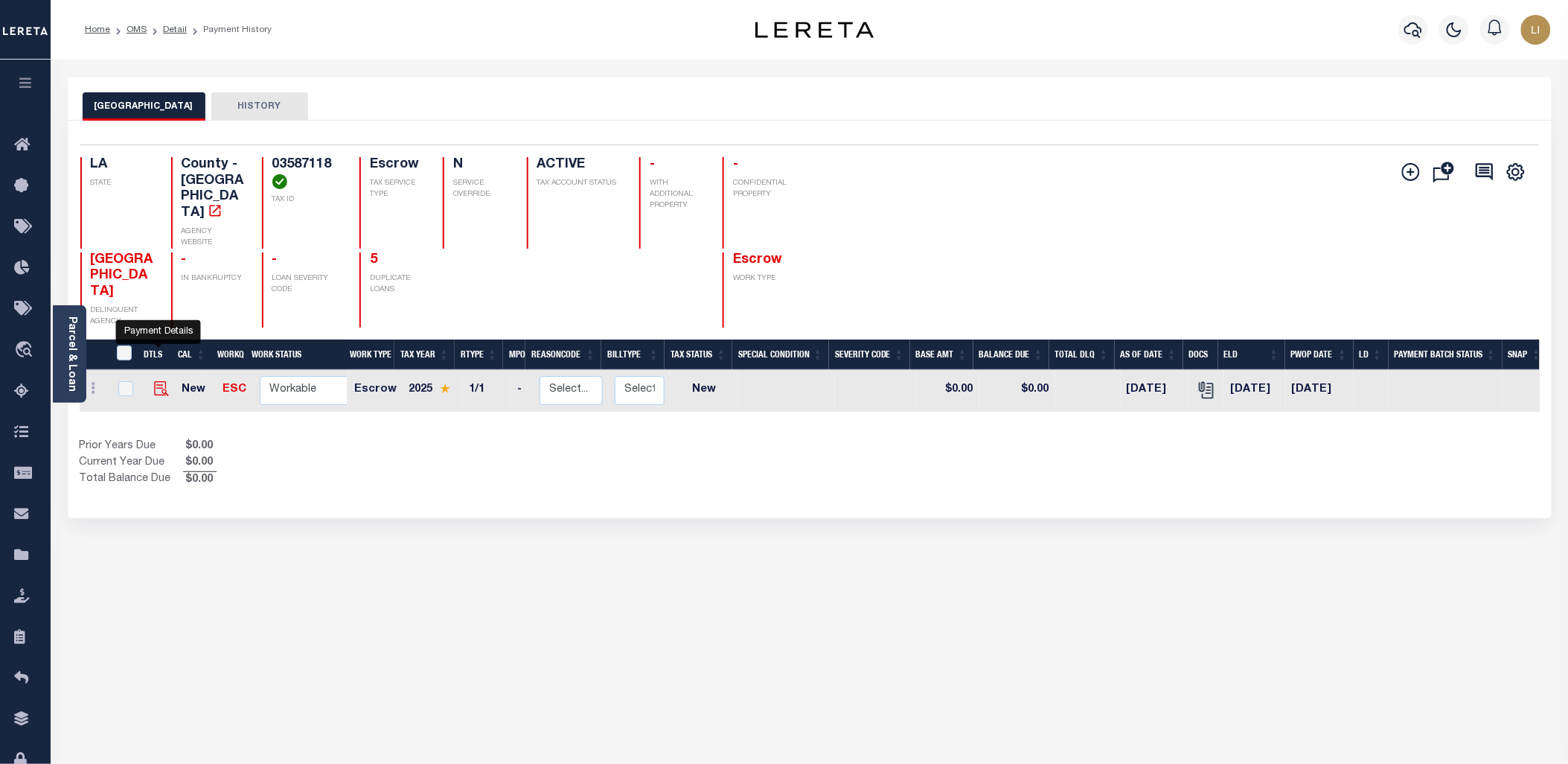
click at [162, 381] on img "" at bounding box center [161, 388] width 15 height 15
checkbox input "true"
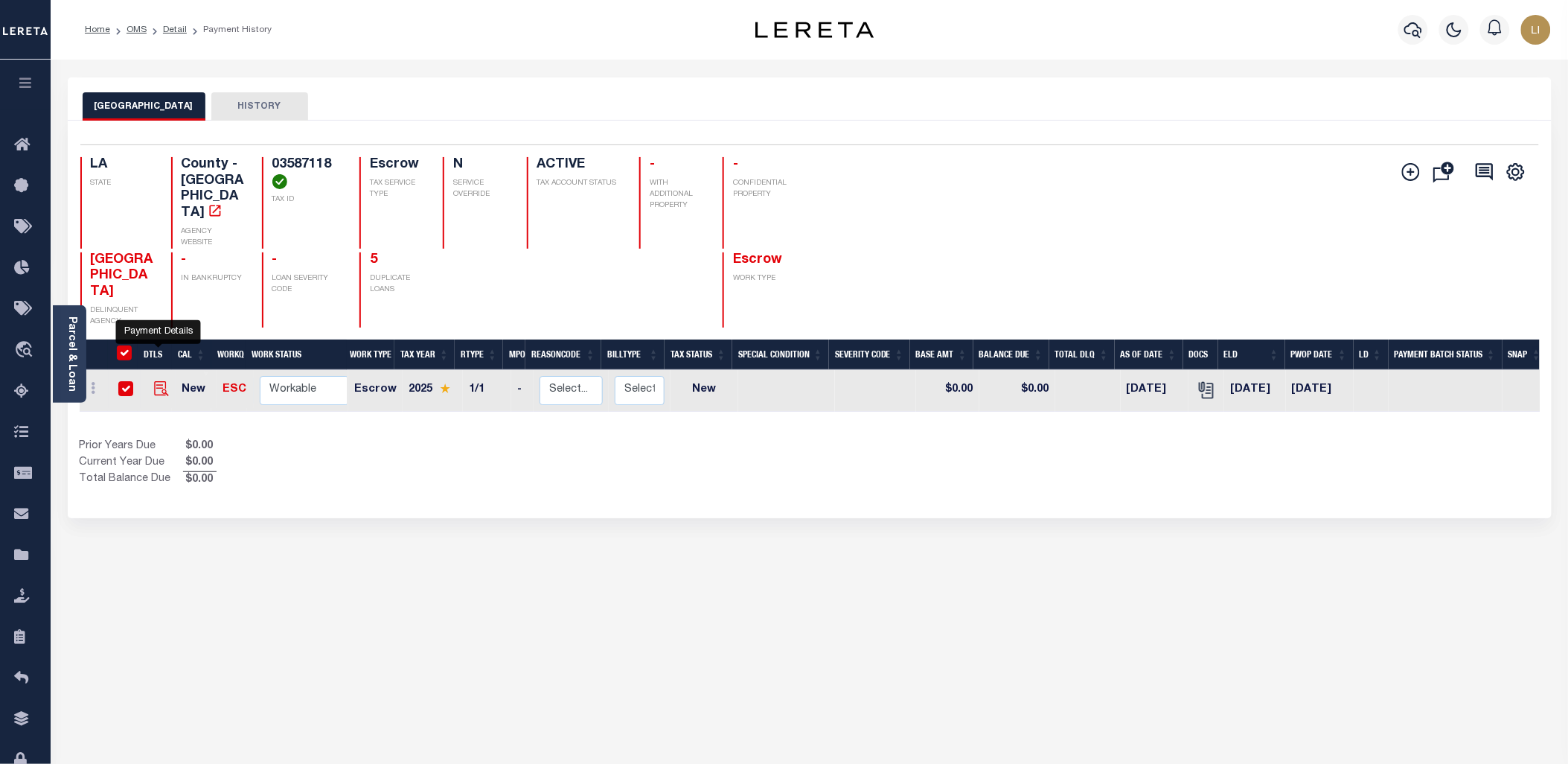
checkbox input "true"
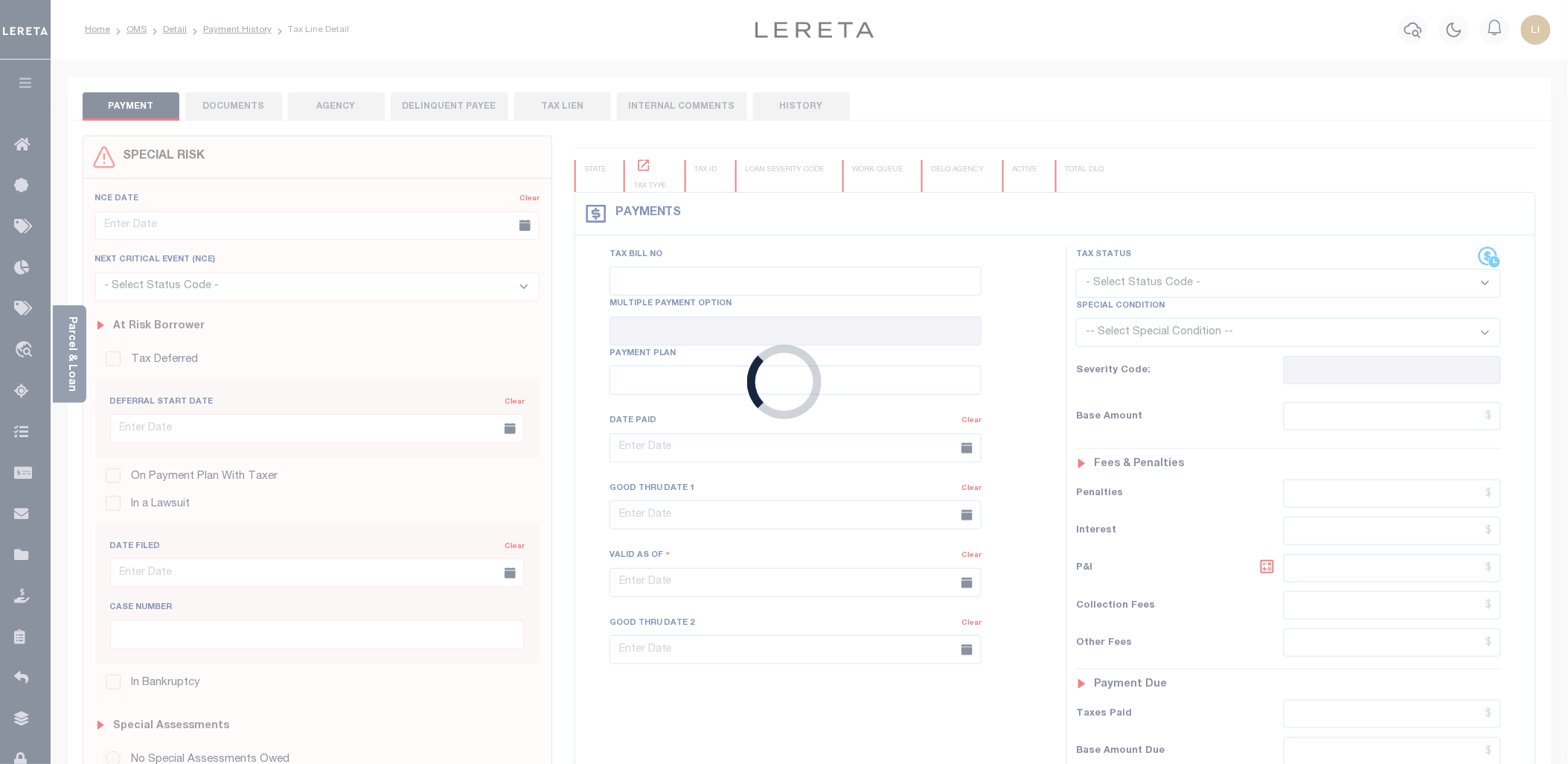
type input "[DATE]"
select select "NW2"
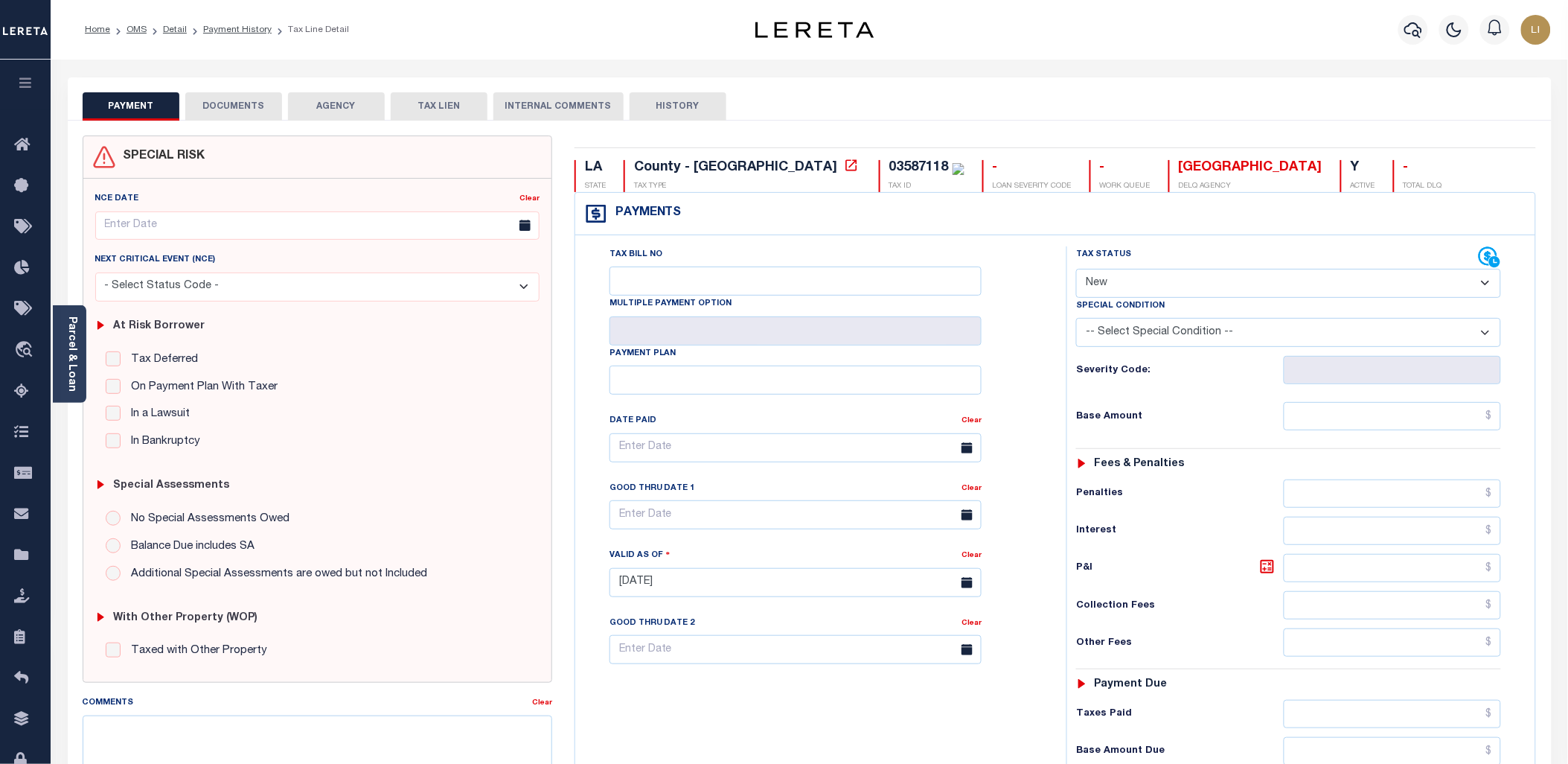
click at [210, 103] on button "DOCUMENTS" at bounding box center [233, 106] width 97 height 29
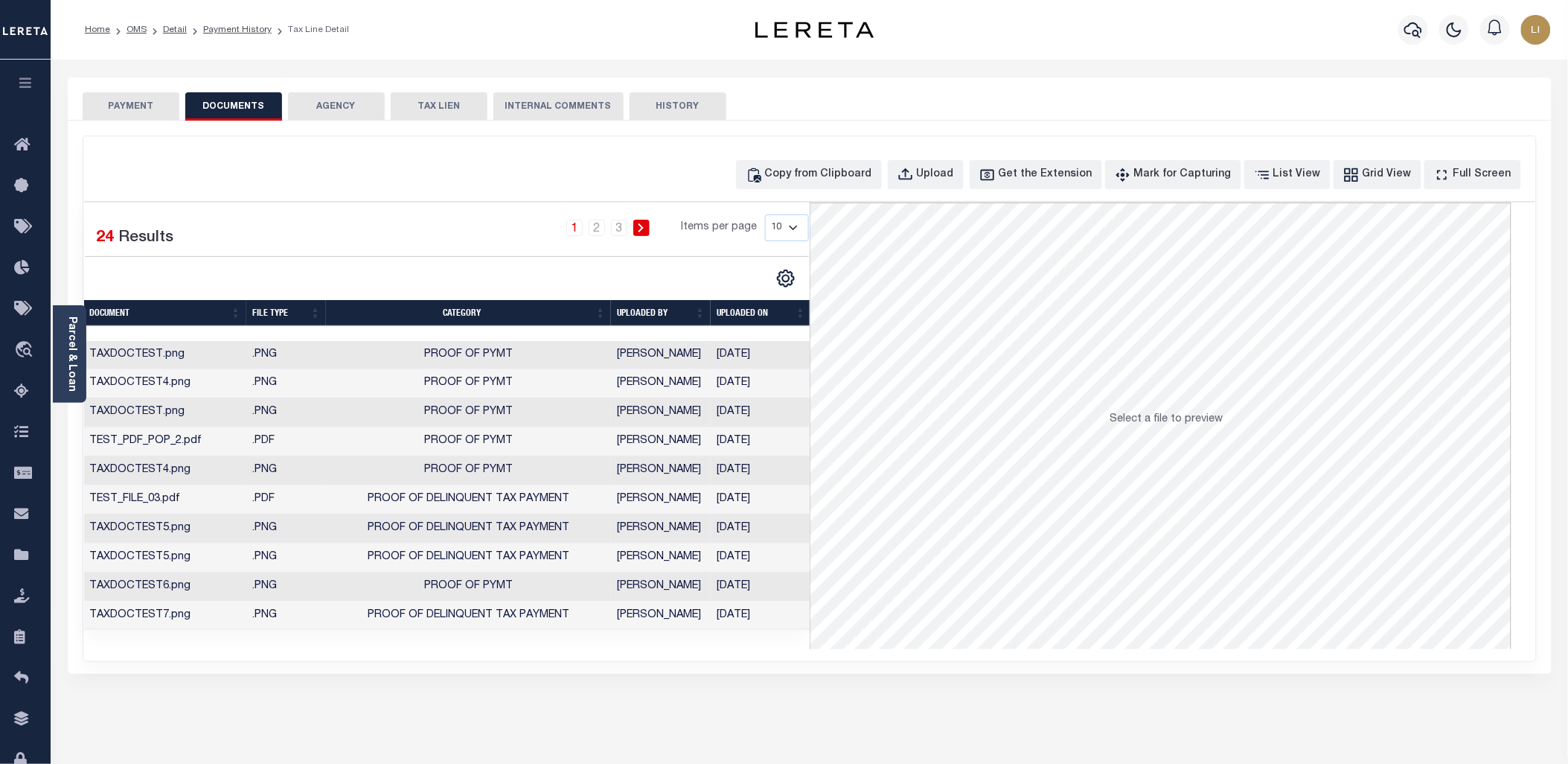
click at [139, 357] on td "TAXDOCTEST.png" at bounding box center [165, 356] width 163 height 29
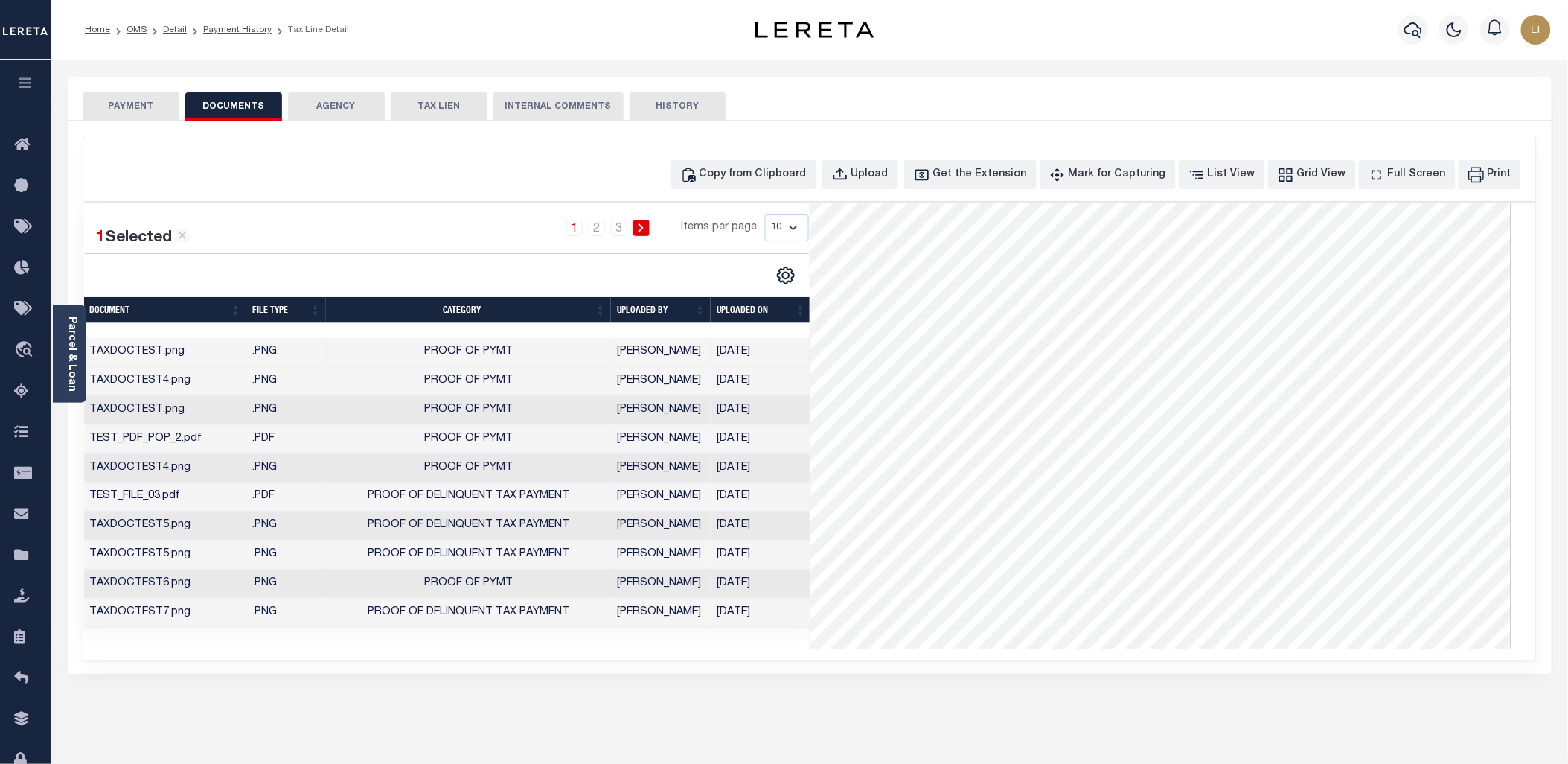
click at [171, 491] on td "TEST_FILE_03.pdf" at bounding box center [165, 497] width 163 height 29
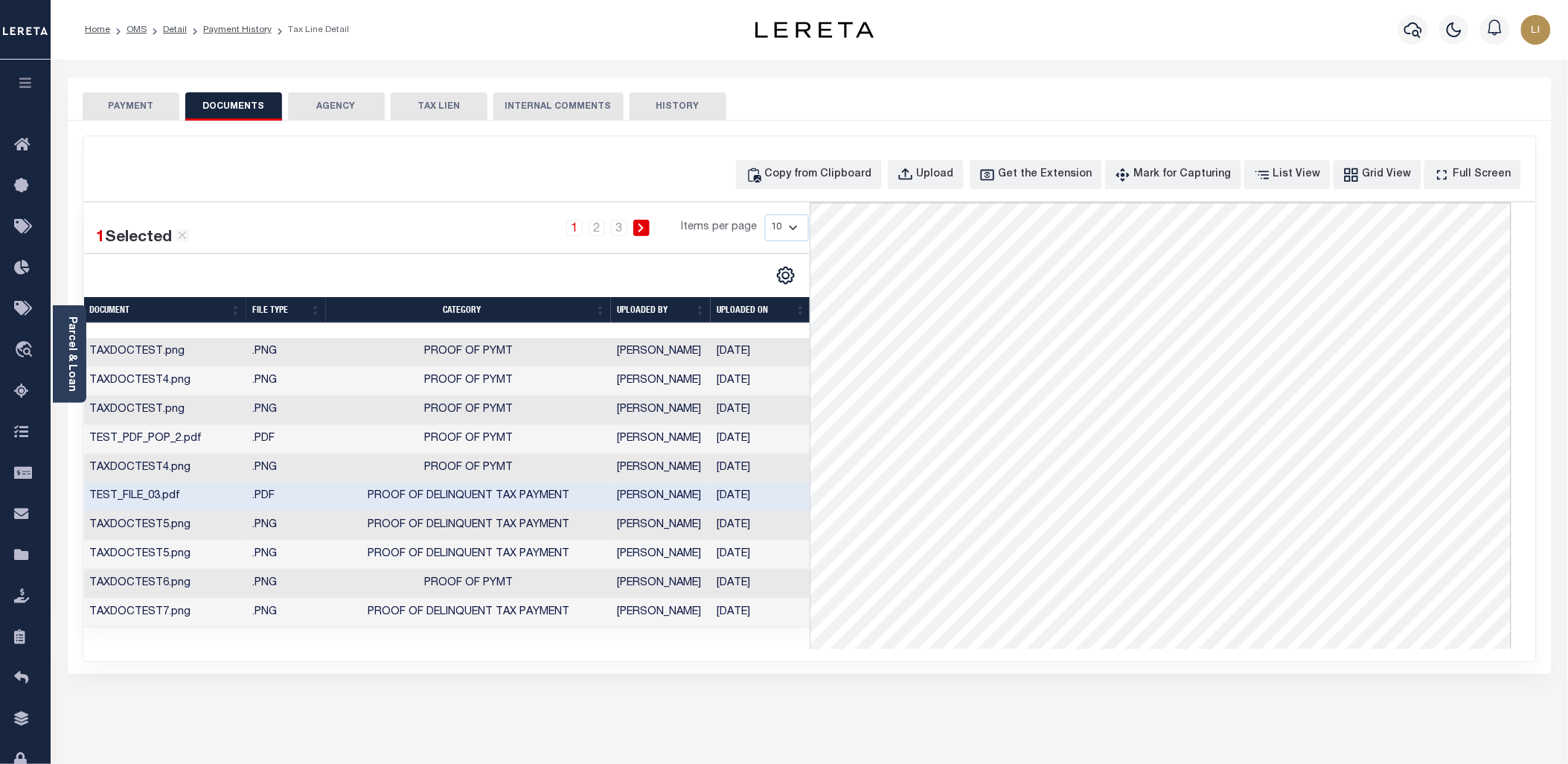
click at [203, 350] on td "TAXDOCTEST.png" at bounding box center [165, 353] width 163 height 29
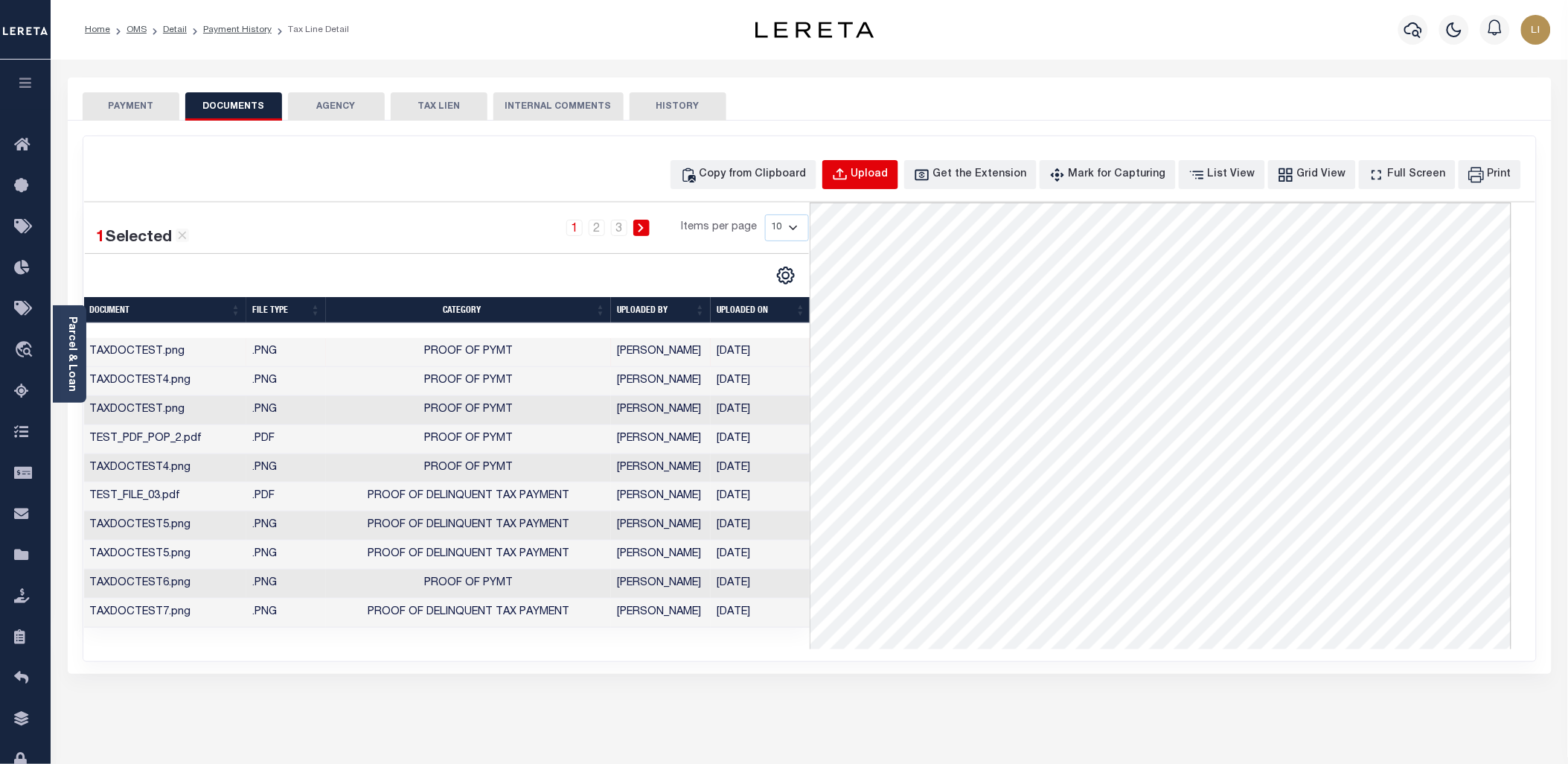
click at [888, 169] on div "Upload" at bounding box center [870, 175] width 37 height 16
select select "POP"
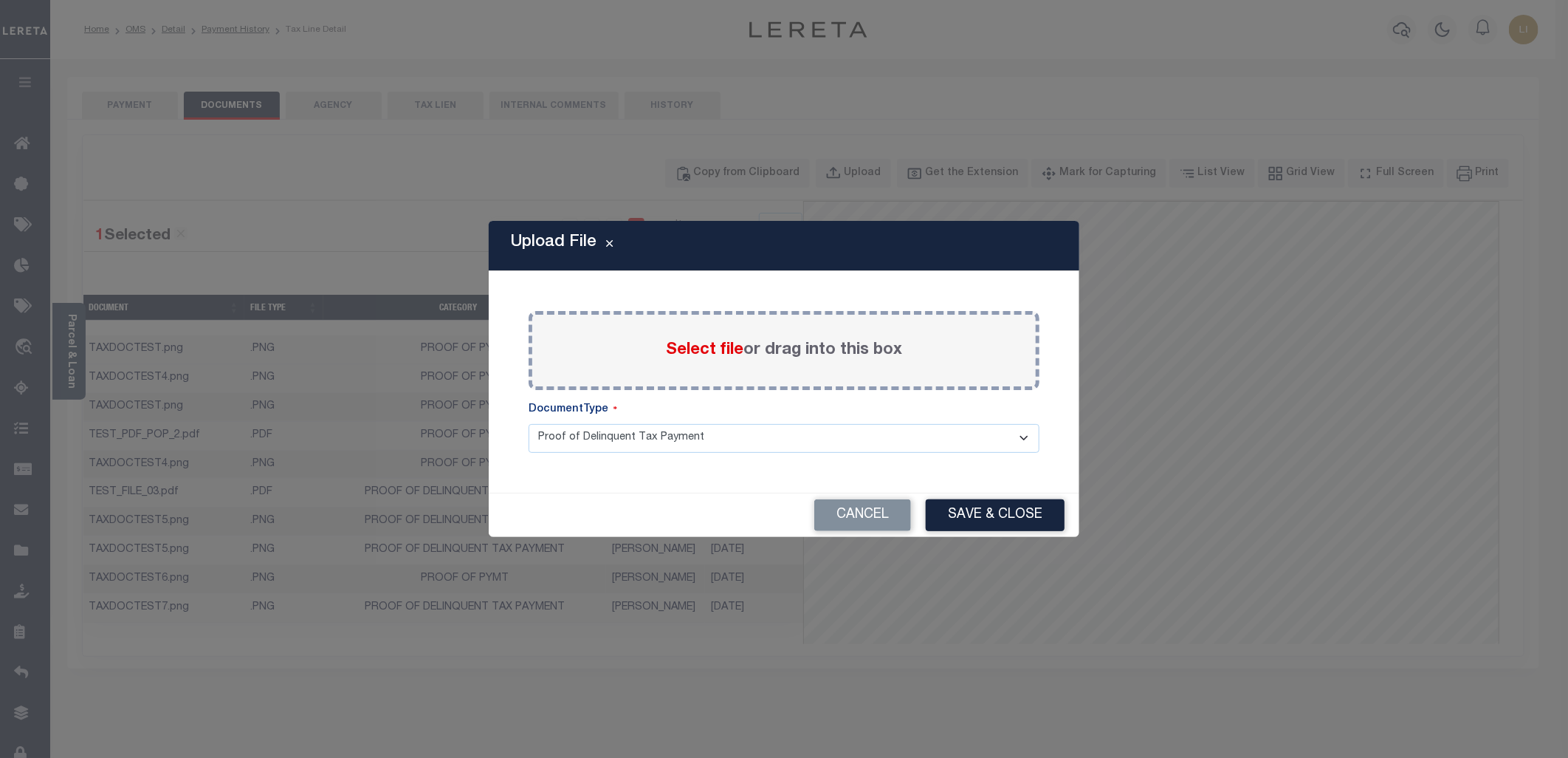
click at [592, 436] on select "Proof of Delinquent Tax Payment" at bounding box center [784, 439] width 511 height 29
click at [690, 343] on span "Select file" at bounding box center [704, 350] width 77 height 16
click at [0, 0] on input "Select file or drag into this box" at bounding box center [0, 0] width 0 height 0
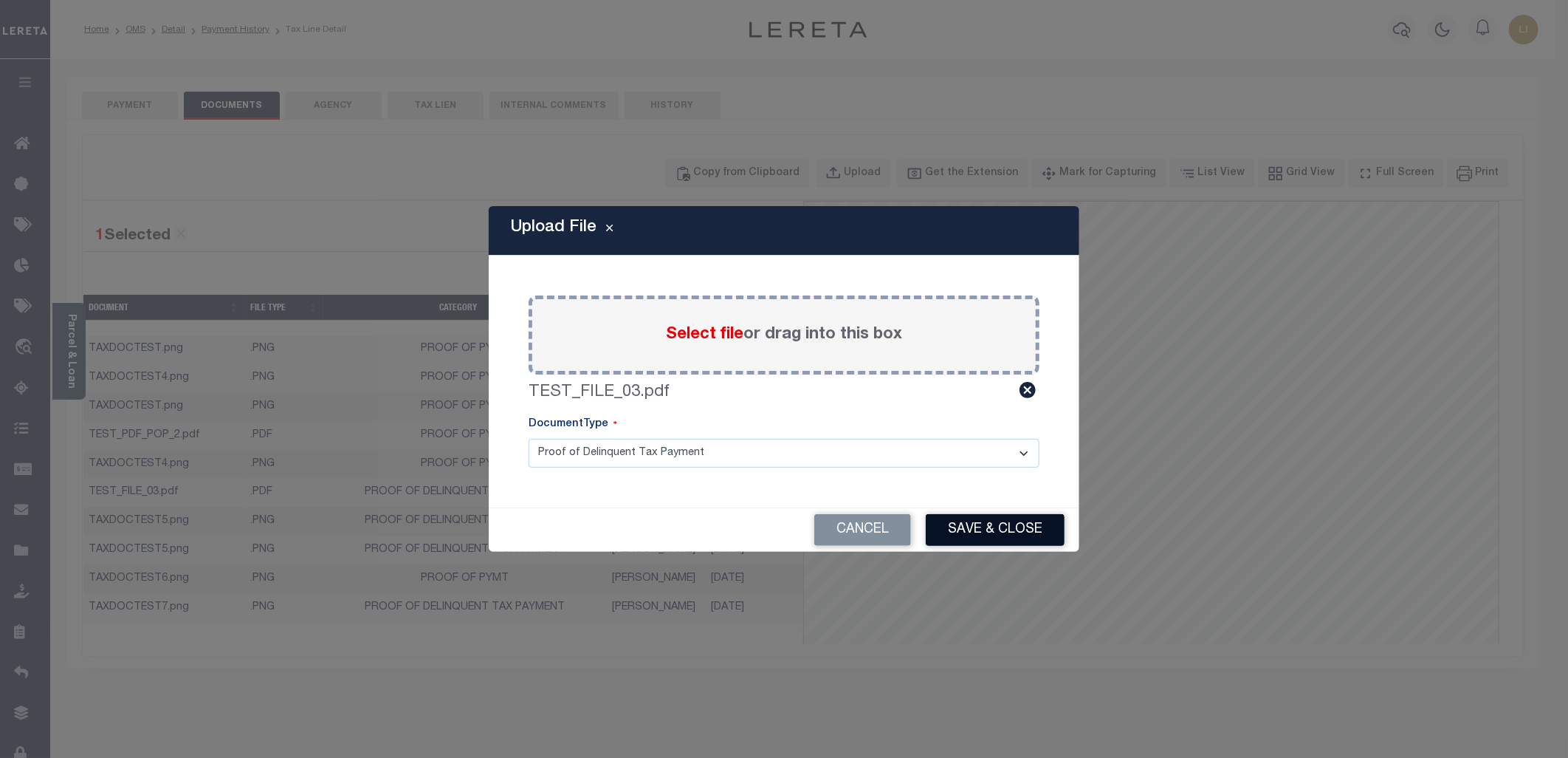
click at [984, 535] on button "Save & Close" at bounding box center [994, 529] width 139 height 31
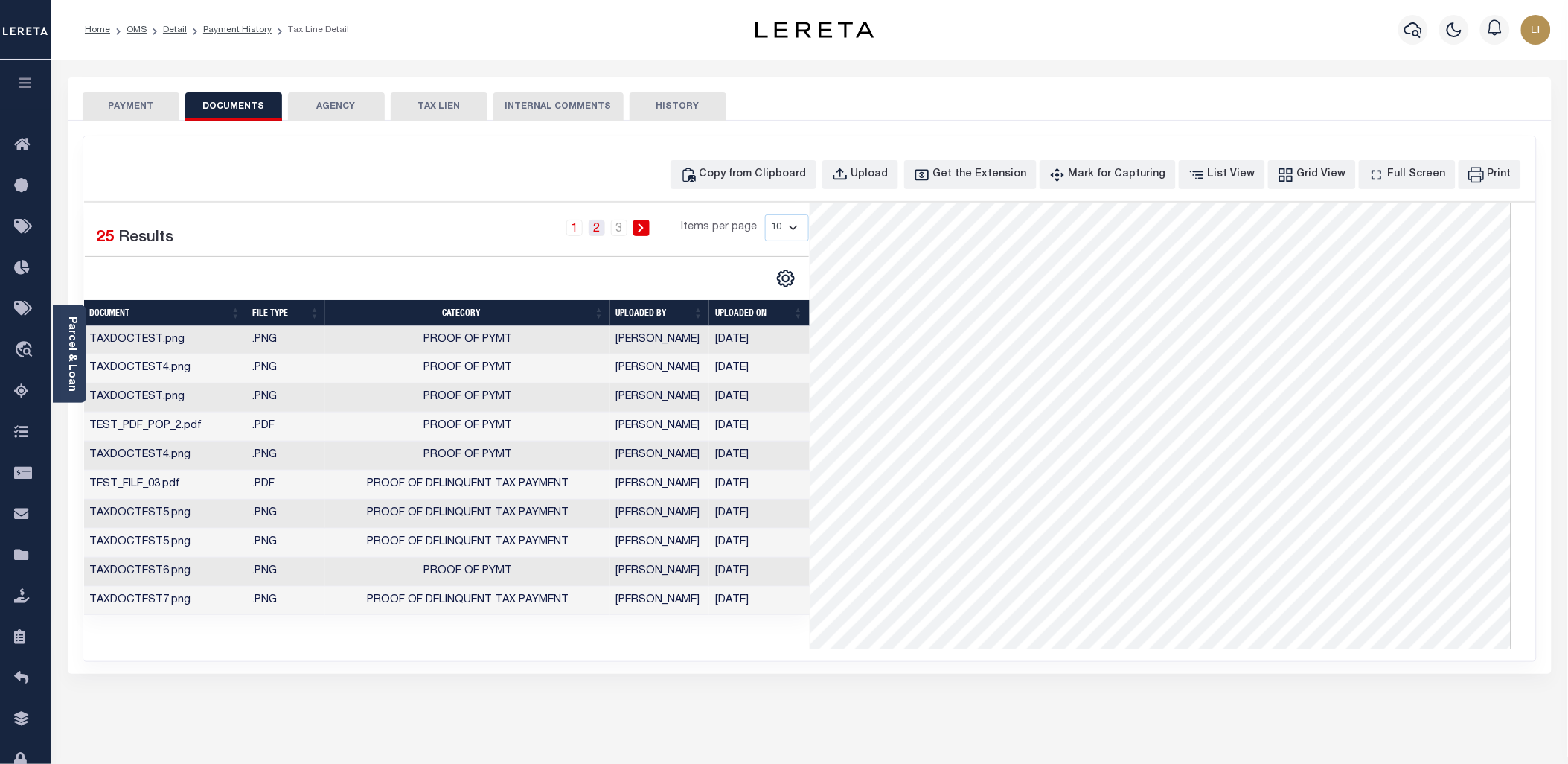
click at [594, 232] on link "2" at bounding box center [596, 227] width 16 height 16
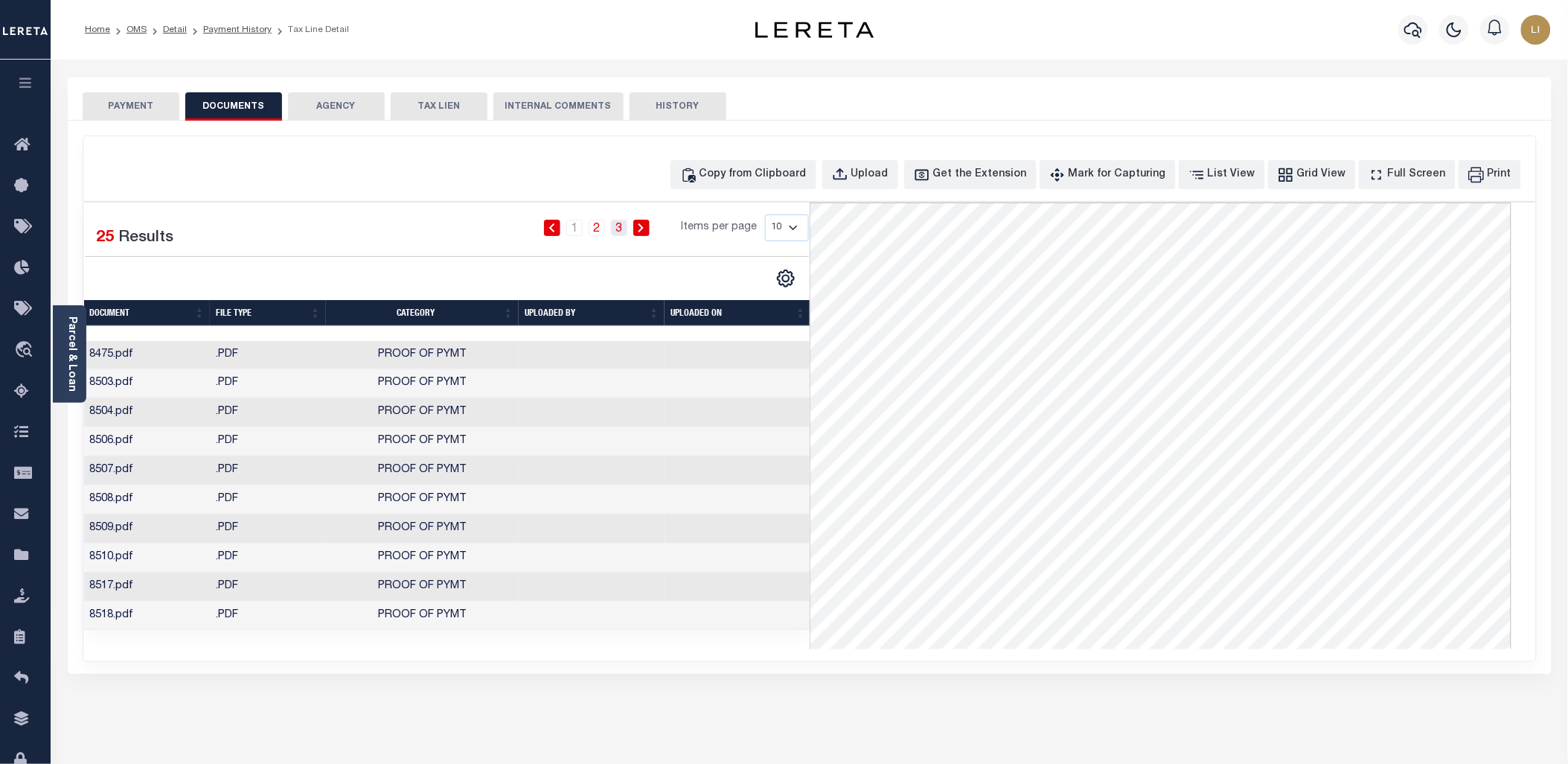
click at [619, 229] on link "3" at bounding box center [619, 227] width 16 height 16
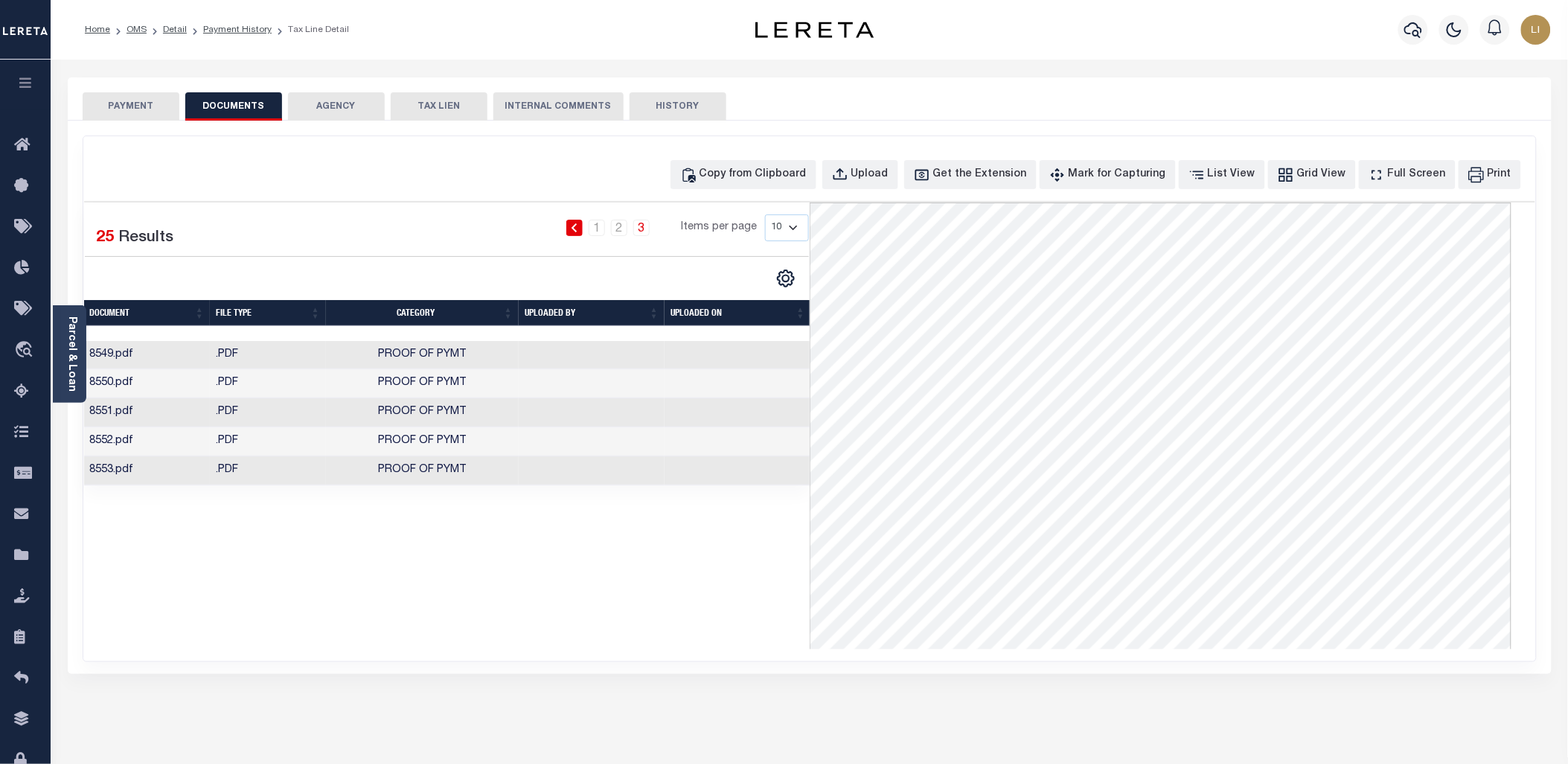
click at [578, 229] on icon at bounding box center [574, 228] width 7 height 9
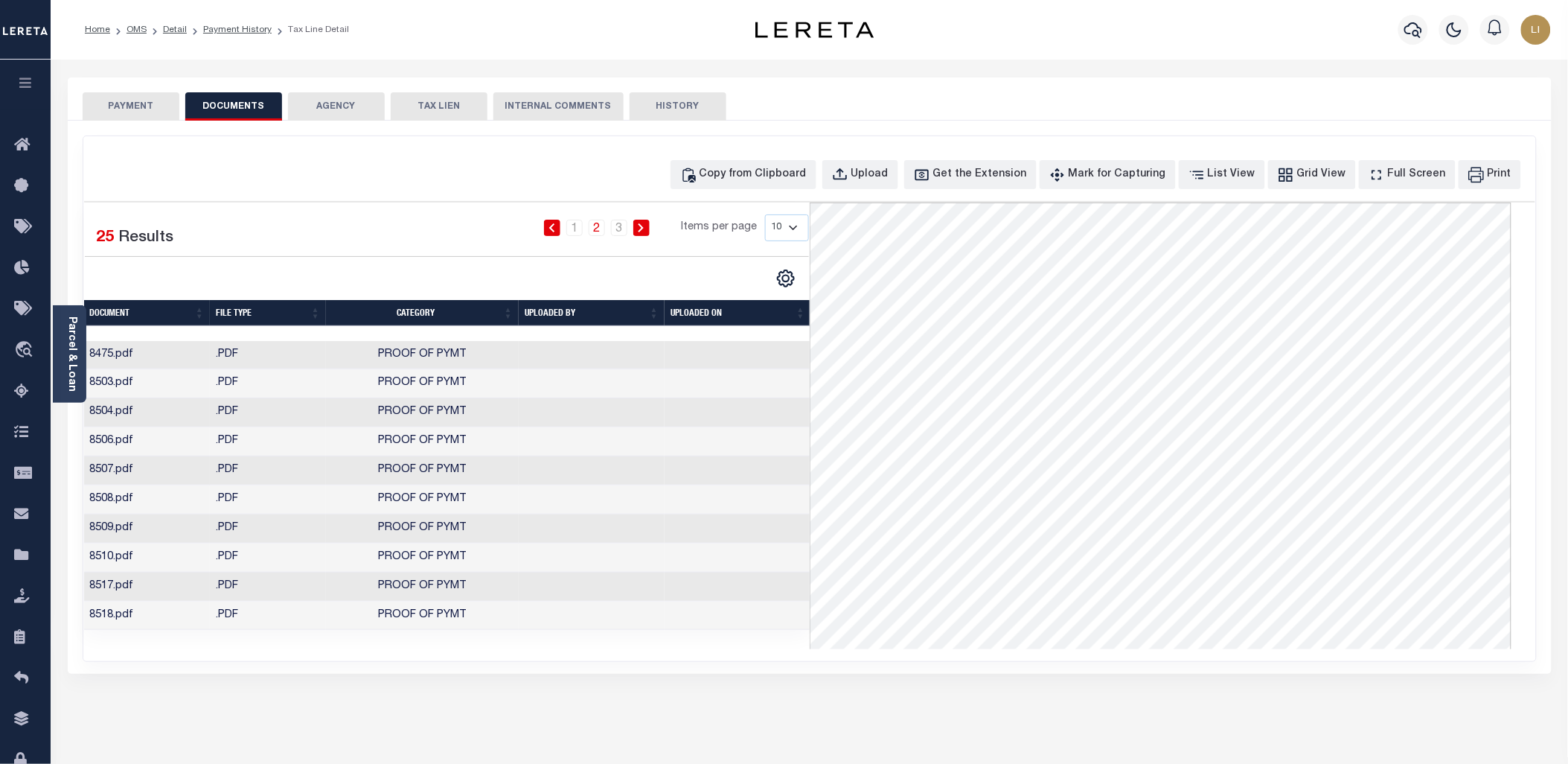
click at [782, 227] on select "10 25 50 100" at bounding box center [787, 227] width 44 height 27
select select "100"
click at [765, 214] on select "10 25 50 100" at bounding box center [787, 227] width 44 height 27
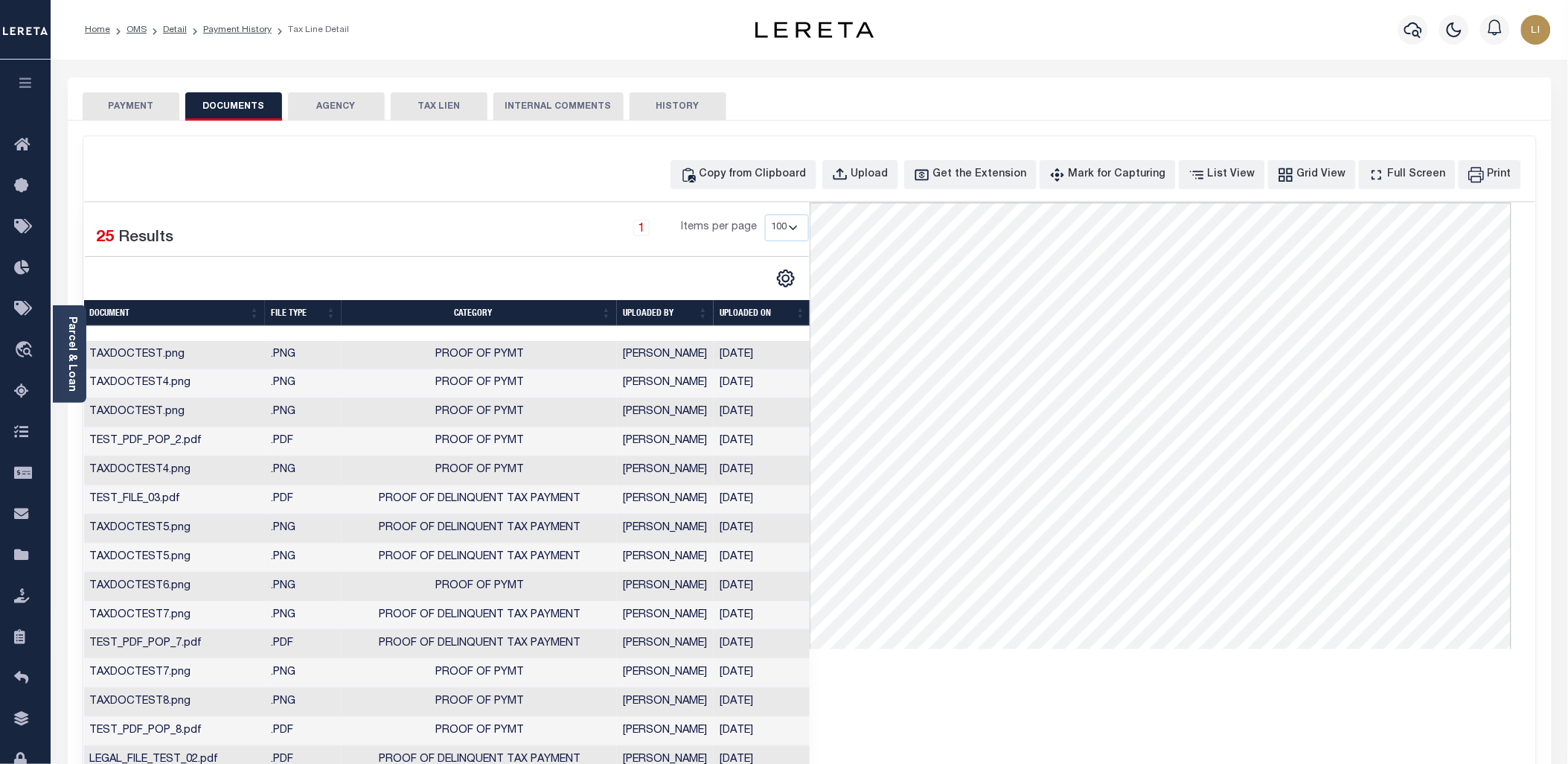
scroll to position [83, 0]
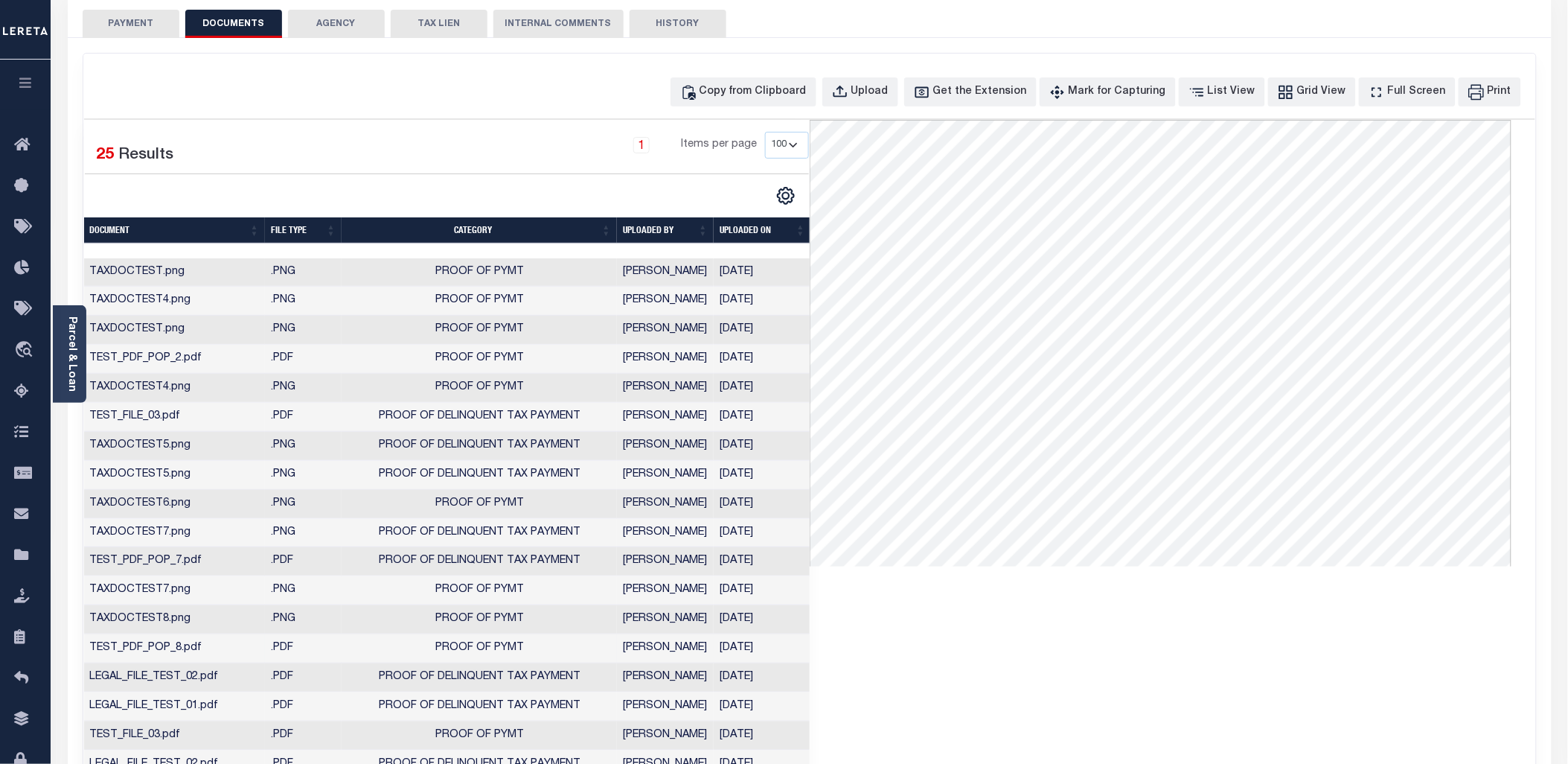
click at [221, 643] on td "TEST_PDF_POP_8.pdf" at bounding box center [175, 649] width 182 height 29
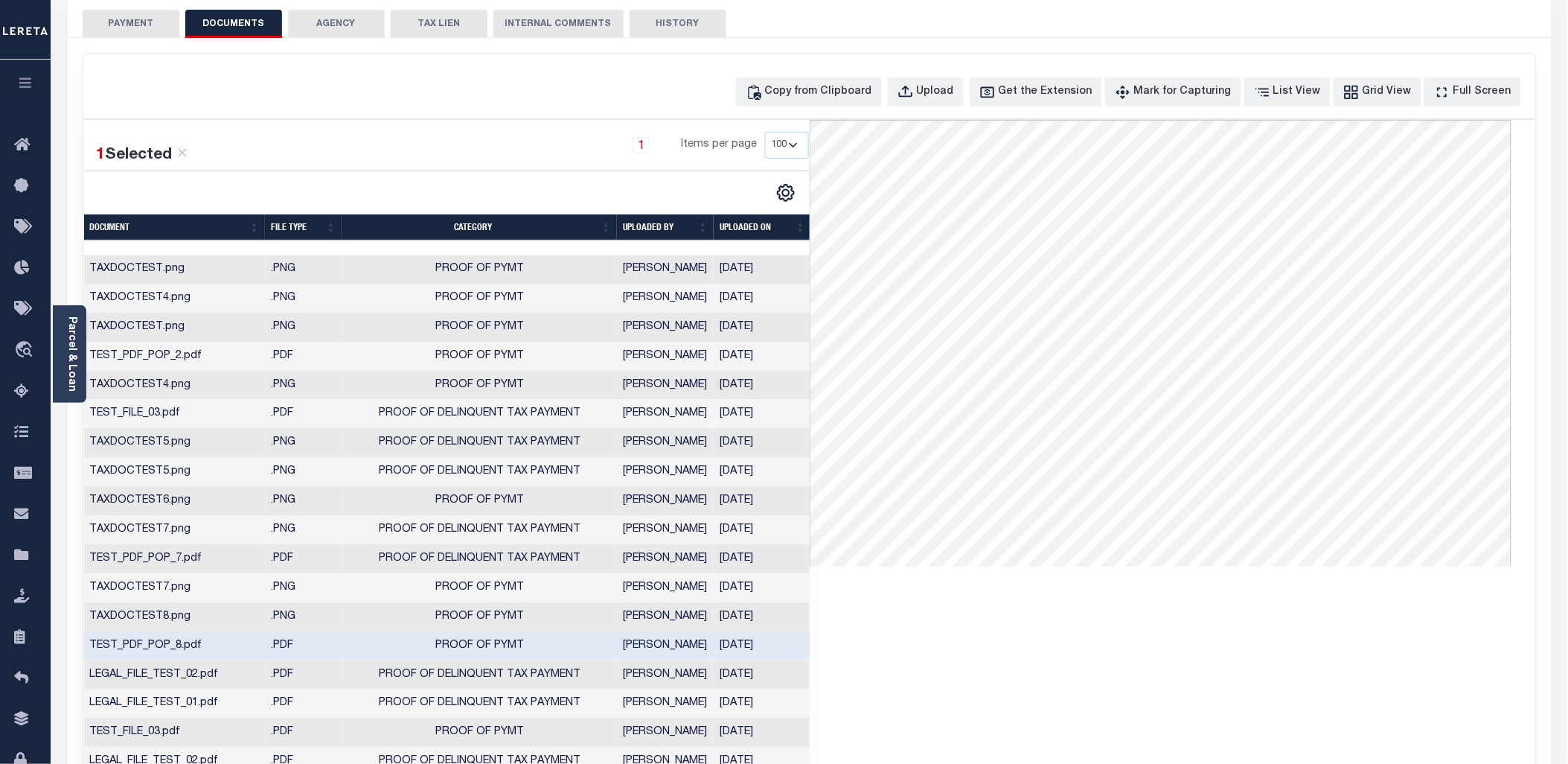
scroll to position [248, 0]
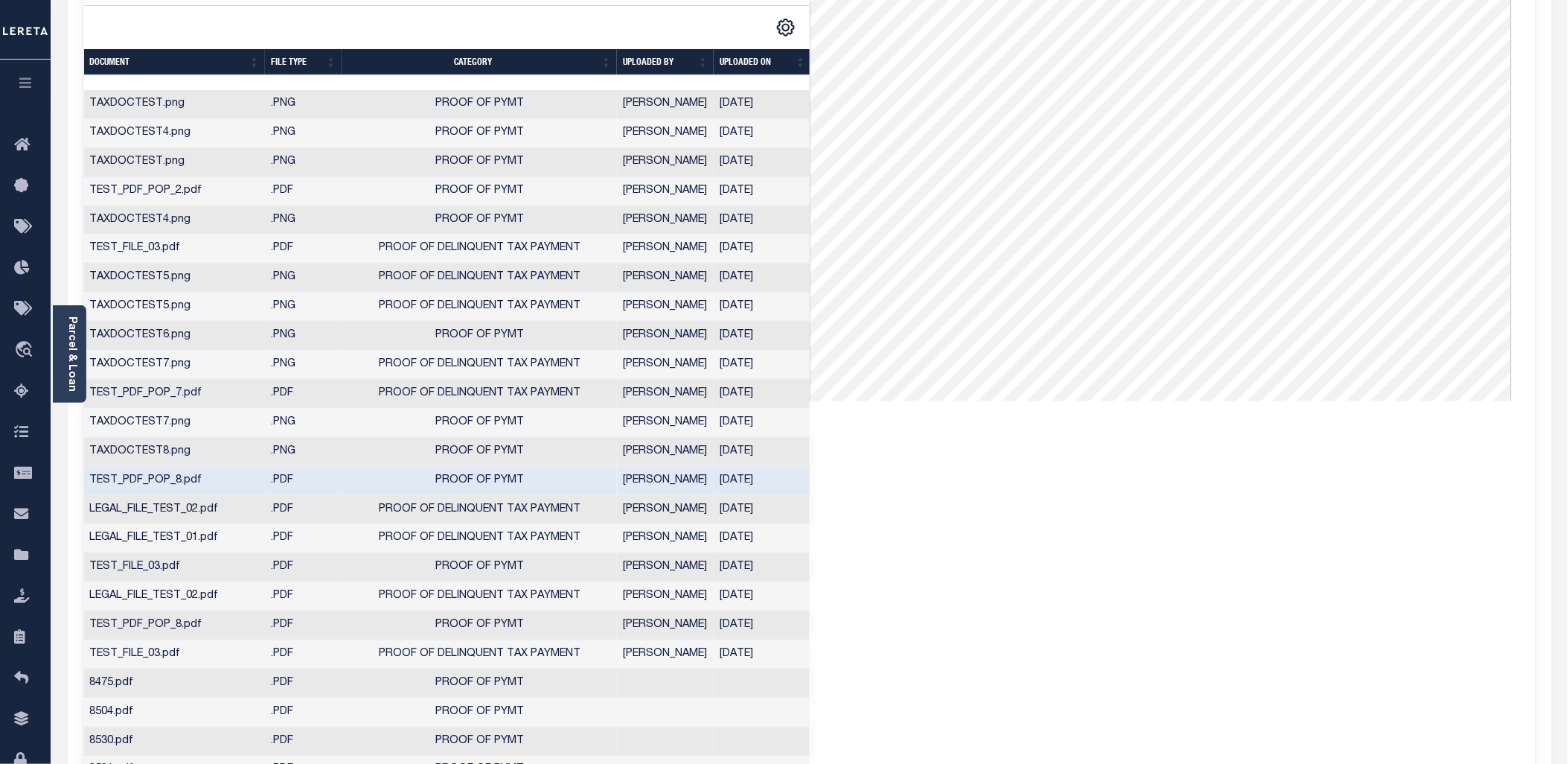
click at [212, 656] on td "TEST_FILE_03.pdf" at bounding box center [175, 655] width 182 height 29
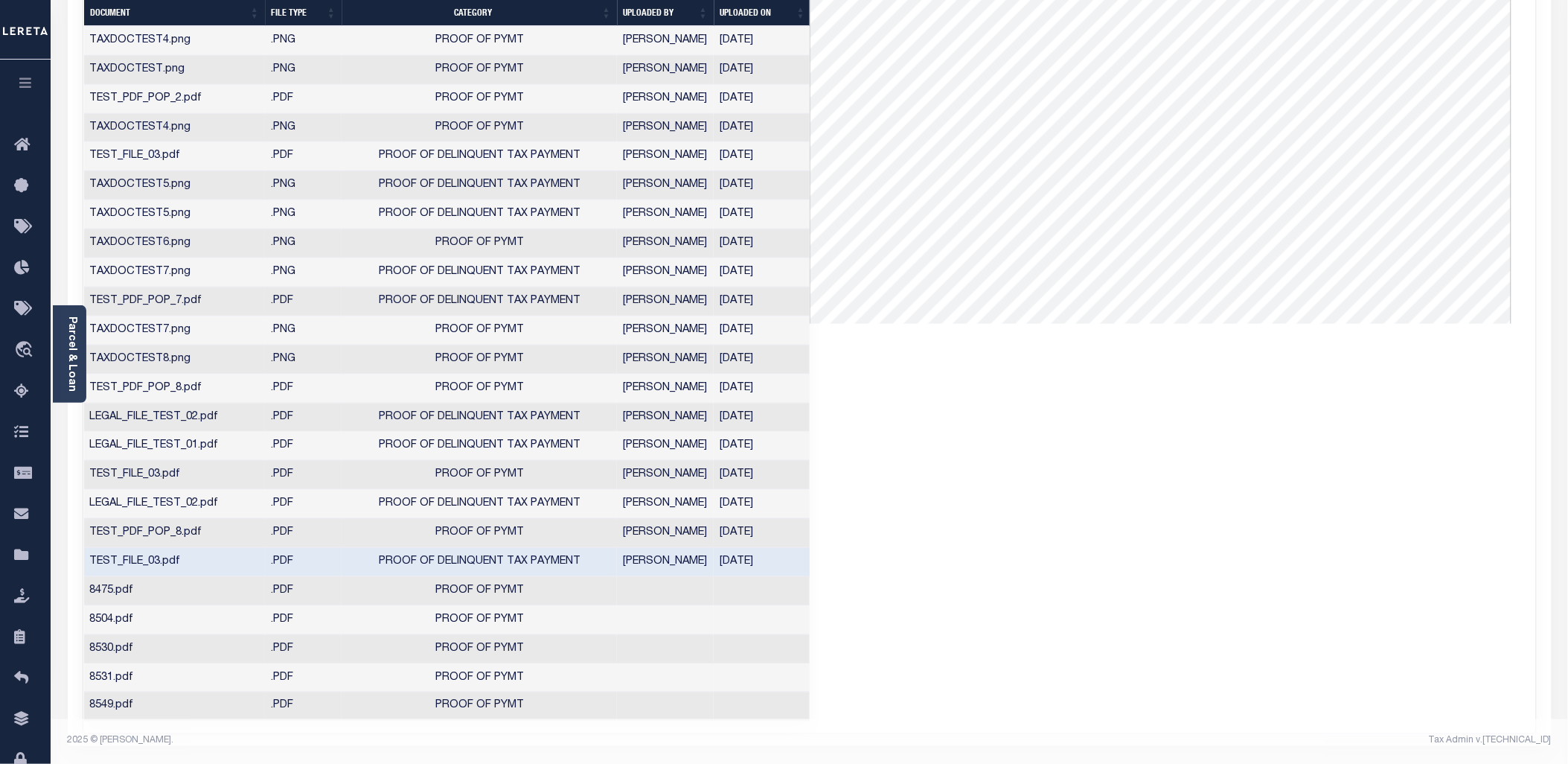
scroll to position [5, 0]
